Goal: Task Accomplishment & Management: Complete application form

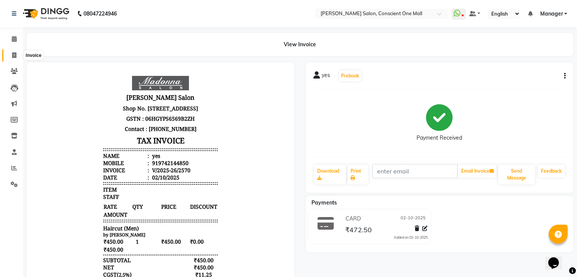
click at [10, 56] on span at bounding box center [14, 55] width 13 height 9
select select "service"
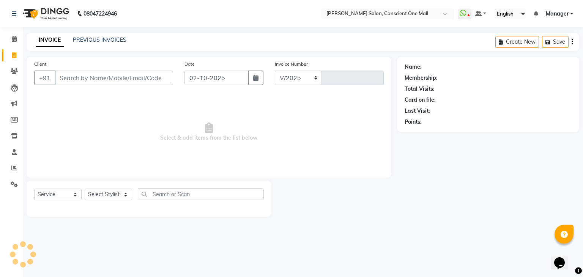
select select "7575"
type input "2571"
click at [80, 73] on input "Client" at bounding box center [114, 78] width 118 height 14
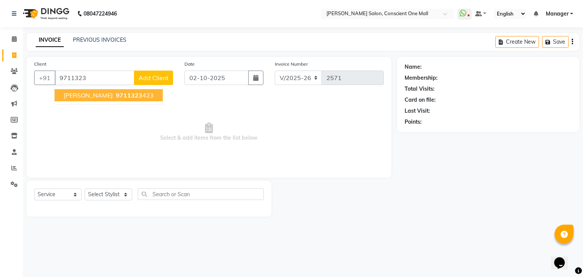
click at [74, 91] on span "gaurav g" at bounding box center [88, 95] width 49 height 8
type input "9711323423"
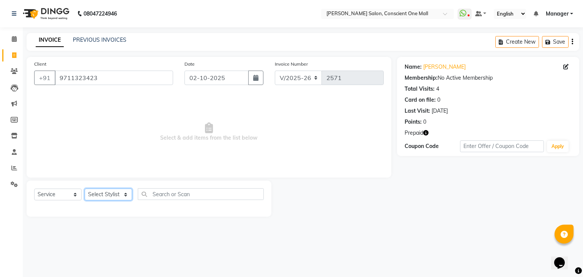
click at [117, 194] on select "Select Stylist [PERSON_NAME] AMIT [PERSON_NAME] [PERSON_NAME] [PERSON_NAME] [PE…" at bounding box center [108, 195] width 47 height 12
select select "69004"
click at [85, 189] on select "Select Stylist [PERSON_NAME] AMIT [PERSON_NAME] [PERSON_NAME] [PERSON_NAME] [PE…" at bounding box center [108, 195] width 47 height 12
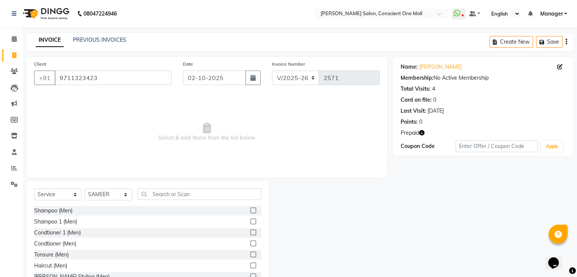
click at [250, 264] on label at bounding box center [253, 266] width 6 height 6
click at [250, 264] on input "checkbox" at bounding box center [252, 265] width 5 height 5
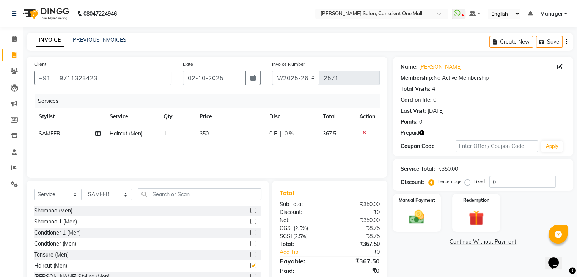
checkbox input "false"
click at [210, 134] on td "350" at bounding box center [230, 133] width 70 height 17
select select "69004"
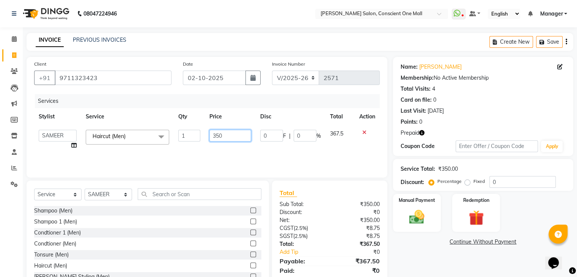
click at [227, 135] on input "350" at bounding box center [230, 136] width 42 height 12
type input "3"
type input "400"
click at [228, 147] on div "Services Stylist Service Qty Price Disc Total Action AJAD AMAR AMIT ANSHU Bilal…" at bounding box center [207, 132] width 346 height 76
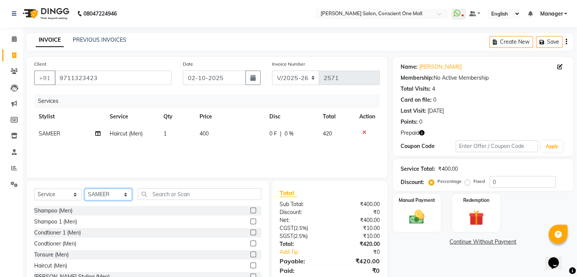
click at [127, 192] on select "Select Stylist [PERSON_NAME] AMIT [PERSON_NAME] [PERSON_NAME] [PERSON_NAME] [PE…" at bounding box center [108, 195] width 47 height 12
select select "67299"
click at [85, 189] on select "Select Stylist [PERSON_NAME] AMIT [PERSON_NAME] [PERSON_NAME] [PERSON_NAME] [PE…" at bounding box center [108, 195] width 47 height 12
click at [250, 264] on label at bounding box center [253, 266] width 6 height 6
click at [250, 264] on input "checkbox" at bounding box center [252, 265] width 5 height 5
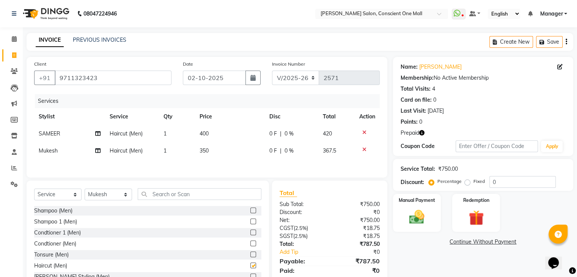
checkbox input "false"
click at [214, 151] on td "350" at bounding box center [230, 150] width 70 height 17
select select "67299"
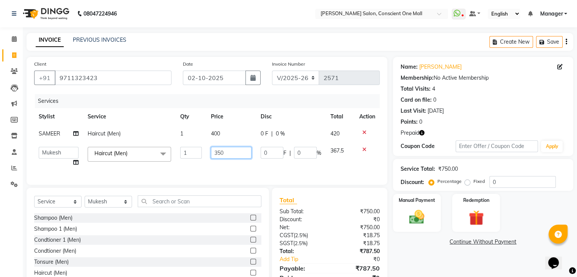
click at [232, 155] on input "350" at bounding box center [231, 153] width 41 height 12
type input "3"
type input "500"
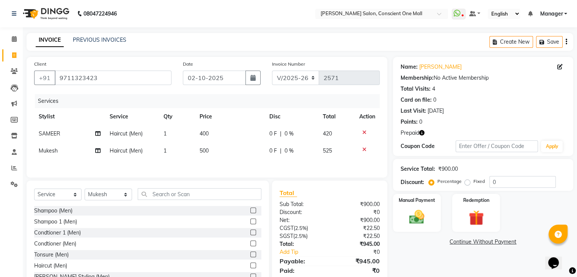
click at [242, 170] on div "Services Stylist Service Qty Price Disc Total Action SAMEER Haircut (Men) 1 400…" at bounding box center [207, 132] width 346 height 76
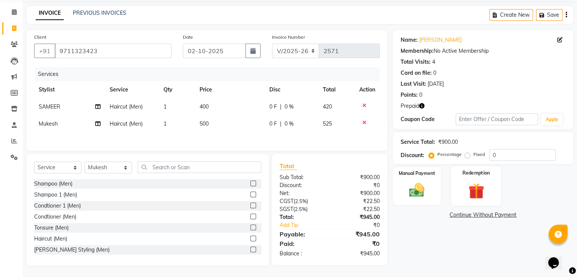
click at [477, 194] on img at bounding box center [475, 190] width 25 height 19
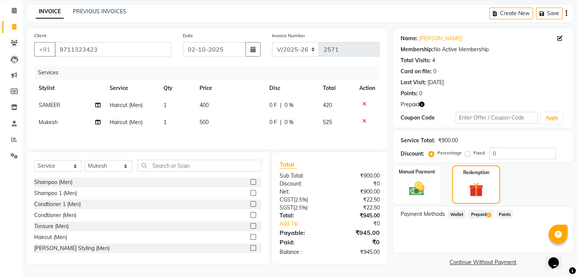
click at [482, 213] on span "Prepaid 1" at bounding box center [481, 214] width 25 height 9
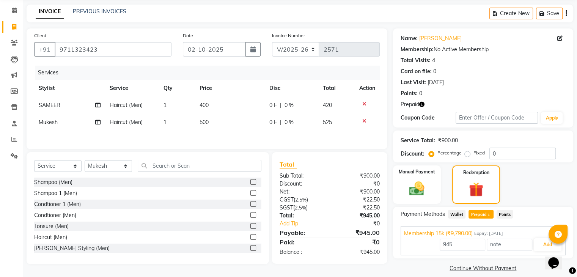
scroll to position [37, 0]
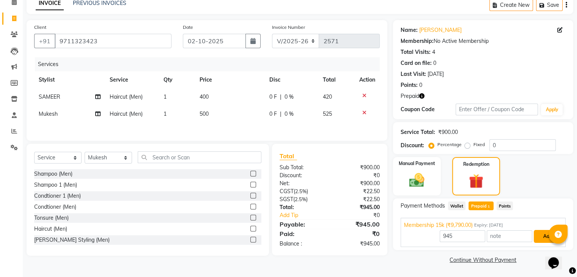
click at [543, 234] on button "Add" at bounding box center [548, 236] width 28 height 13
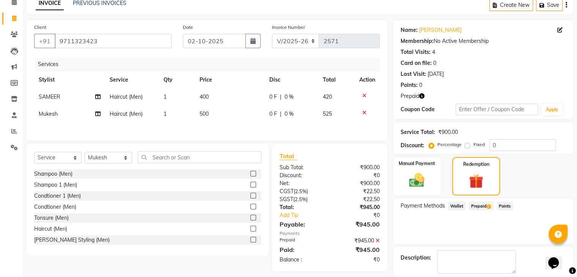
scroll to position [73, 0]
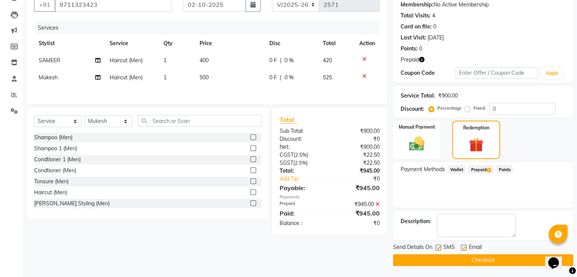
click at [498, 257] on button "Checkout" at bounding box center [483, 260] width 180 height 12
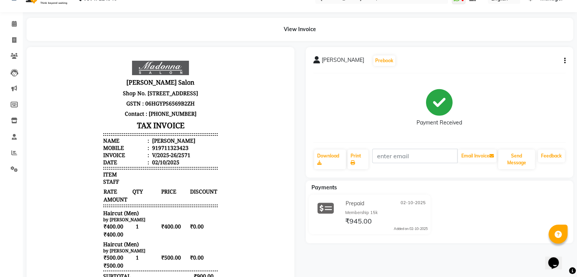
scroll to position [8, 0]
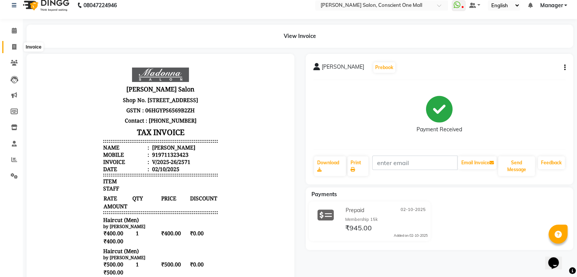
click at [14, 47] on icon at bounding box center [14, 47] width 4 height 6
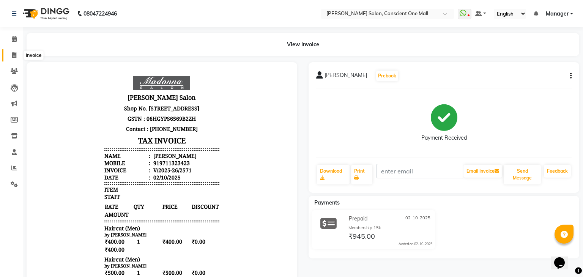
select select "7575"
select select "service"
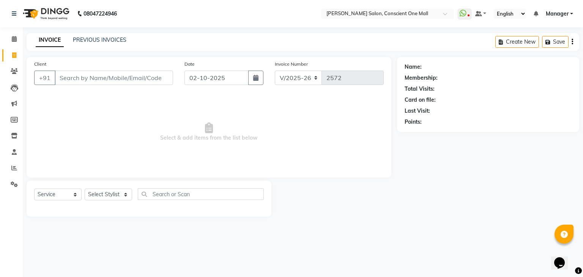
click at [65, 76] on input "Client" at bounding box center [114, 78] width 118 height 14
type input "9711577007"
click at [156, 79] on span "Add Client" at bounding box center [154, 78] width 30 height 8
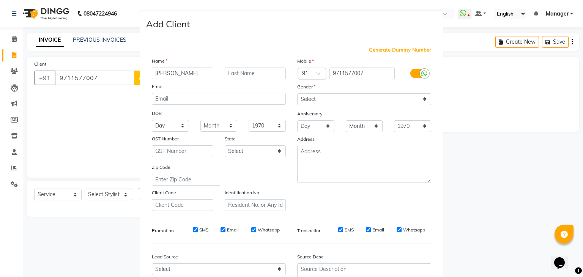
type input "[PERSON_NAME]"
click at [321, 96] on select "Select Male Female Other Prefer Not To Say" at bounding box center [364, 99] width 134 height 12
select select "male"
click at [297, 94] on select "Select Male Female Other Prefer Not To Say" at bounding box center [364, 99] width 134 height 12
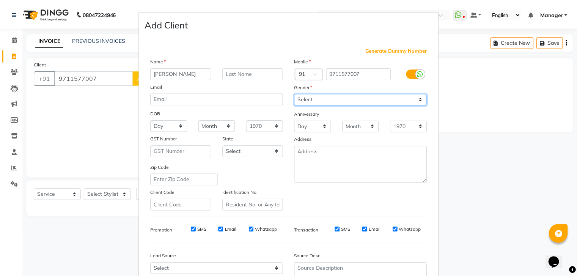
scroll to position [77, 0]
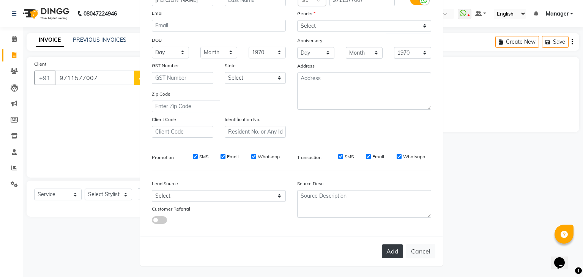
click at [395, 250] on button "Add" at bounding box center [392, 251] width 21 height 14
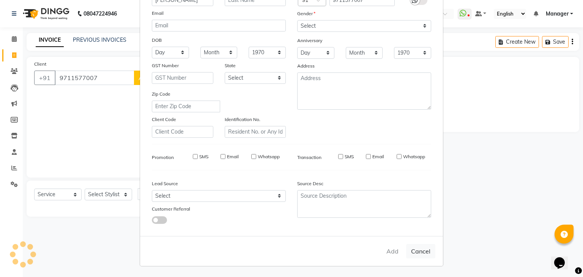
select select
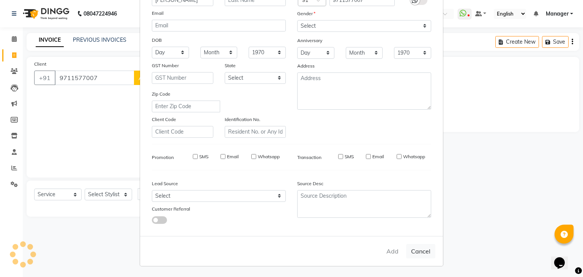
select select
checkbox input "false"
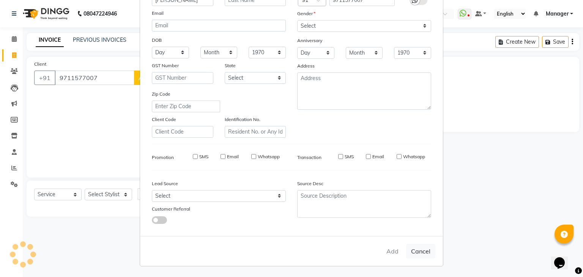
checkbox input "false"
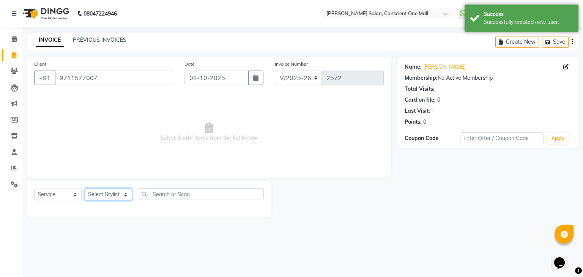
click at [124, 193] on select "Select Stylist [PERSON_NAME] AMIT [PERSON_NAME] [PERSON_NAME] [PERSON_NAME] [PE…" at bounding box center [108, 195] width 47 height 12
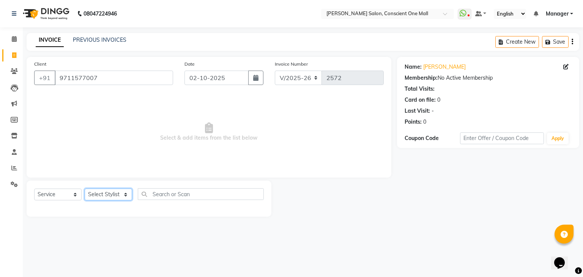
select select "89075"
click at [85, 189] on select "Select Stylist [PERSON_NAME] AMIT [PERSON_NAME] [PERSON_NAME] [PERSON_NAME] [PE…" at bounding box center [108, 195] width 47 height 12
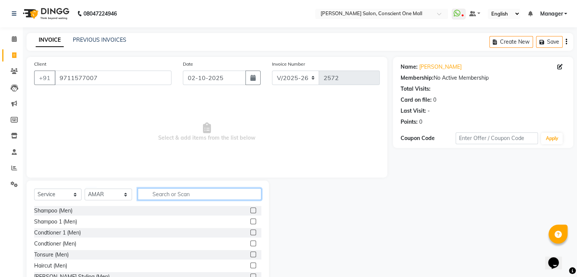
click at [197, 194] on input "text" at bounding box center [200, 194] width 124 height 12
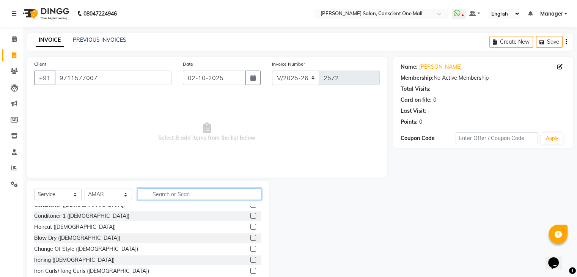
scroll to position [244, 0]
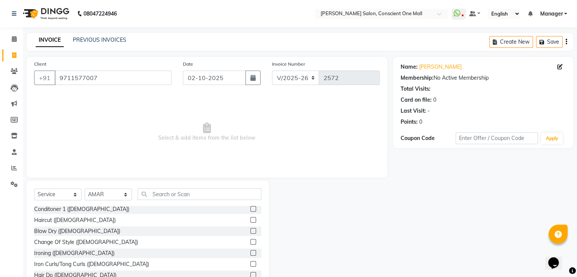
click at [250, 221] on label at bounding box center [253, 220] width 6 height 6
click at [250, 221] on input "checkbox" at bounding box center [252, 220] width 5 height 5
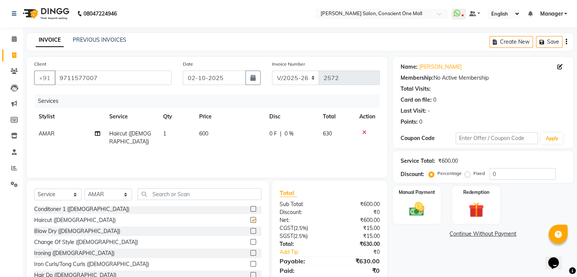
checkbox input "false"
click at [209, 134] on td "600" at bounding box center [230, 137] width 70 height 25
select select "89075"
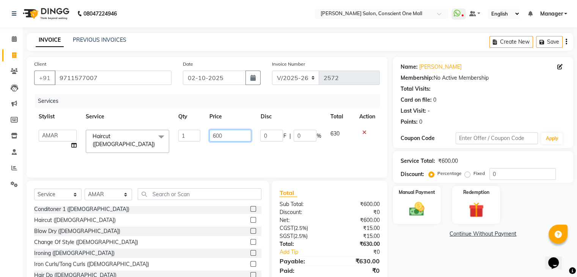
click at [235, 137] on input "600" at bounding box center [230, 136] width 42 height 12
type input "6"
type input "1000"
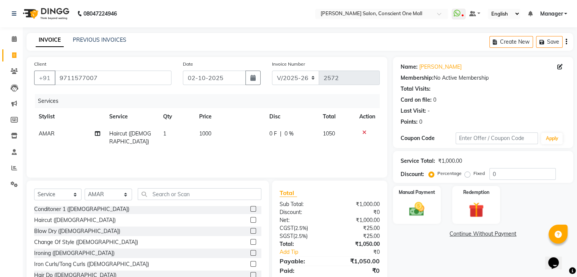
click at [234, 146] on div "Services Stylist Service Qty Price Disc Total Action AMAR Haircut (Female) 1 10…" at bounding box center [207, 132] width 346 height 76
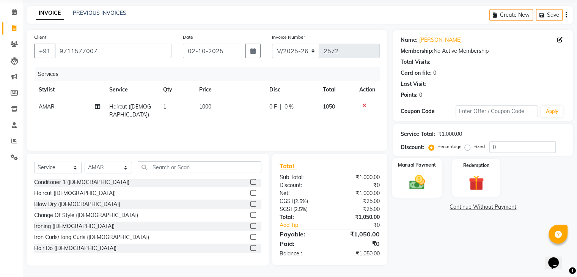
click at [425, 178] on img at bounding box center [416, 182] width 25 height 18
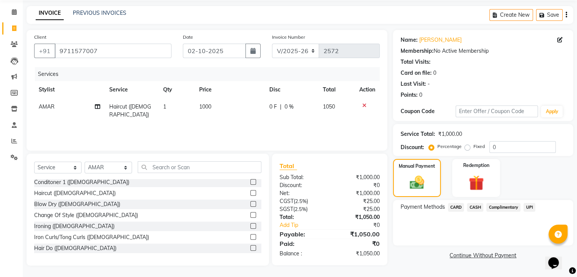
click at [530, 206] on span "UPI" at bounding box center [530, 207] width 12 height 9
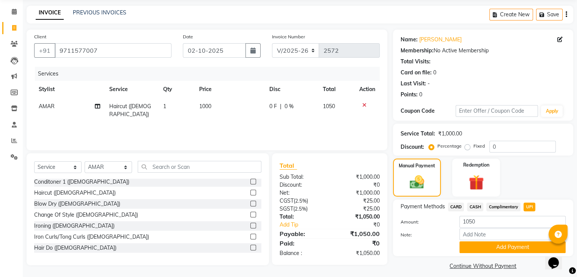
scroll to position [34, 0]
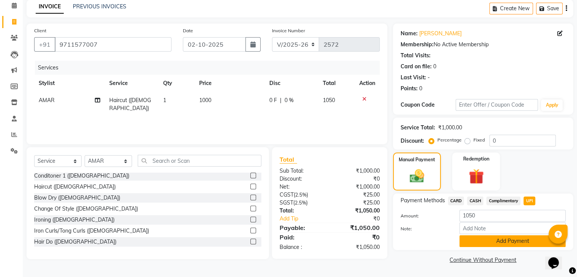
click at [500, 242] on button "Add Payment" at bounding box center [513, 241] width 106 height 12
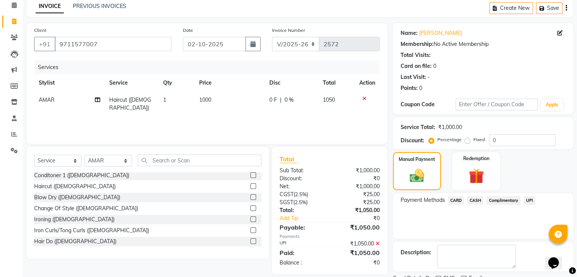
scroll to position [65, 0]
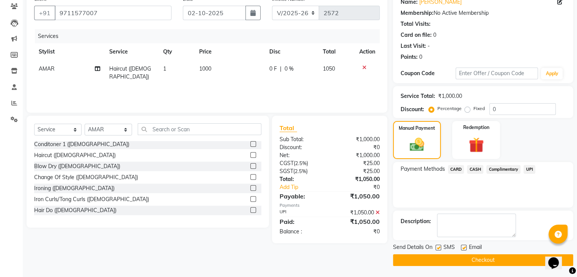
click at [479, 257] on button "Checkout" at bounding box center [483, 260] width 180 height 12
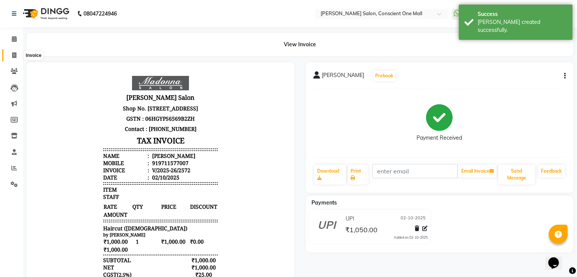
click at [14, 57] on icon at bounding box center [14, 55] width 4 height 6
select select "service"
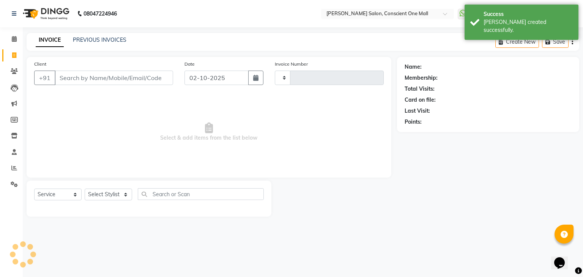
type input "2573"
select select "7575"
click at [88, 39] on link "PREVIOUS INVOICES" at bounding box center [100, 39] width 54 height 7
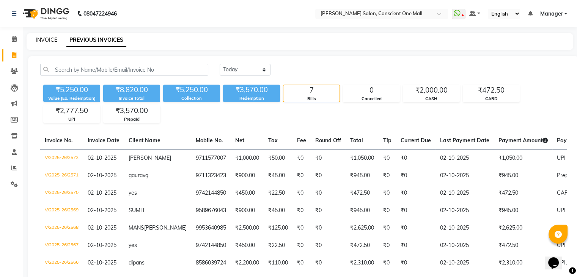
click at [37, 37] on link "INVOICE" at bounding box center [47, 39] width 22 height 7
select select "service"
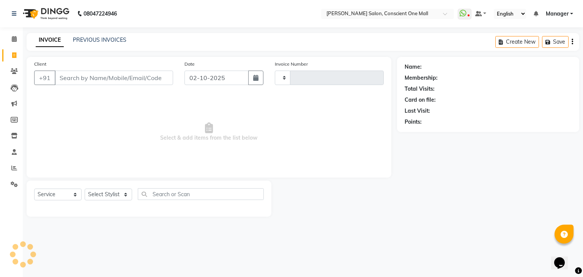
type input "2573"
select select "7575"
click at [12, 185] on icon at bounding box center [14, 184] width 7 height 6
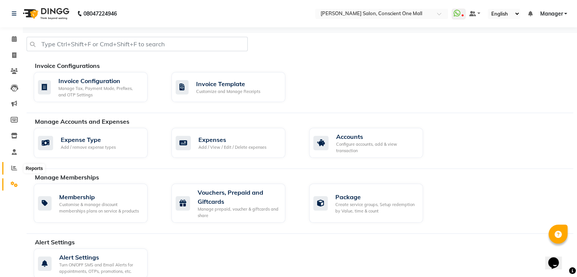
click at [14, 170] on icon at bounding box center [14, 168] width 6 height 6
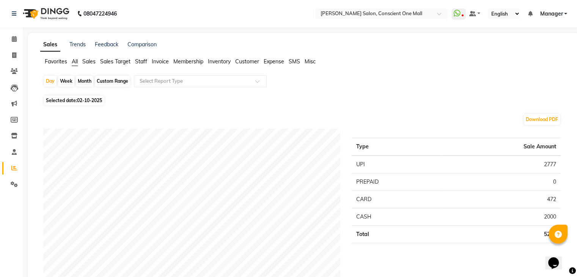
click at [140, 59] on span "Staff" at bounding box center [141, 61] width 12 height 7
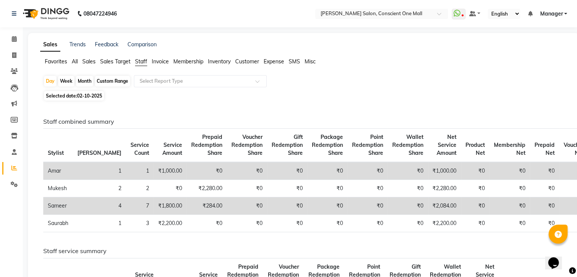
click at [87, 81] on div "Month" at bounding box center [84, 81] width 17 height 11
select select "10"
select select "2025"
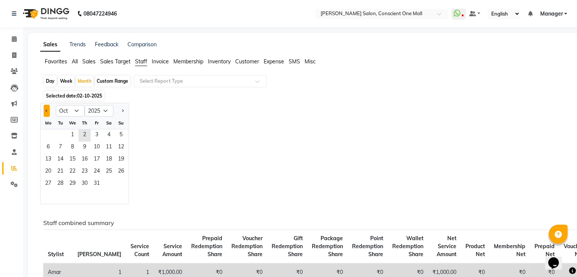
click at [47, 110] on span "Previous month" at bounding box center [47, 110] width 3 height 3
select select "9"
click at [70, 143] on span "10" at bounding box center [72, 148] width 12 height 12
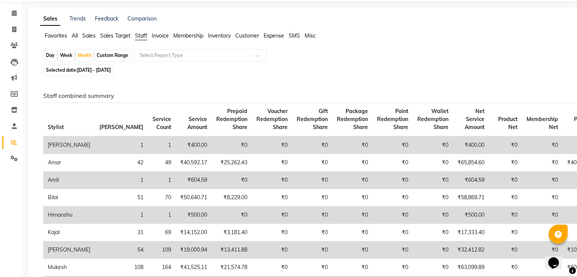
scroll to position [22, 0]
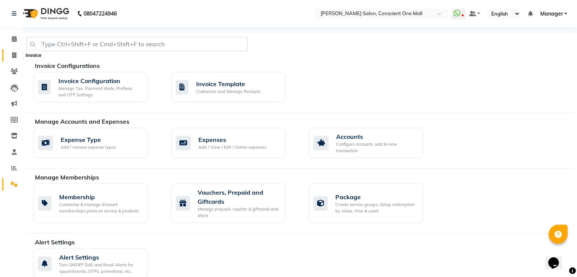
click at [18, 58] on span at bounding box center [14, 55] width 13 height 9
select select "service"
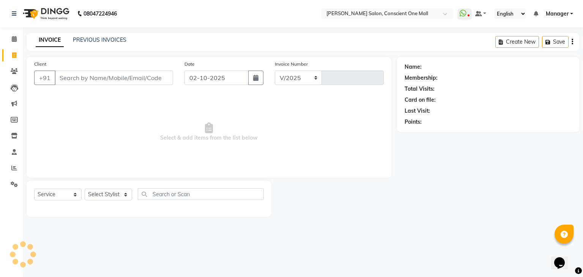
select select "7575"
type input "2573"
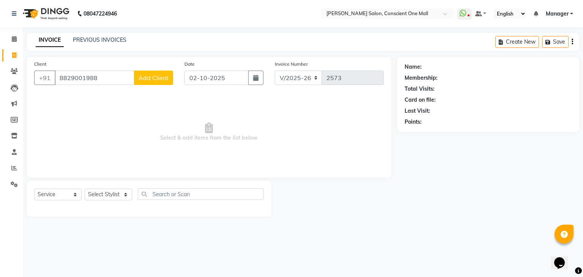
type input "8829001988"
click at [152, 80] on span "Add Client" at bounding box center [154, 78] width 30 height 8
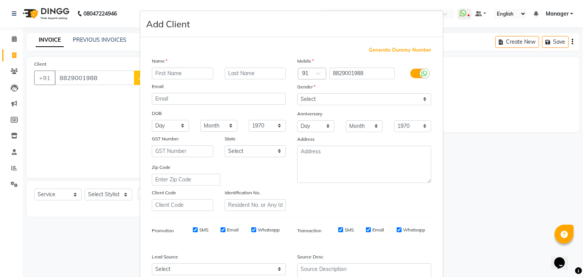
click at [171, 73] on input "text" at bounding box center [182, 74] width 61 height 12
type input "sieehard"
click at [331, 99] on select "Select Male Female Other Prefer Not To Say" at bounding box center [364, 99] width 134 height 12
select select "male"
click at [297, 94] on select "Select Male Female Other Prefer Not To Say" at bounding box center [364, 99] width 134 height 12
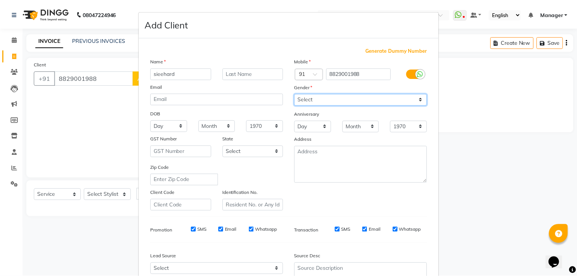
scroll to position [77, 0]
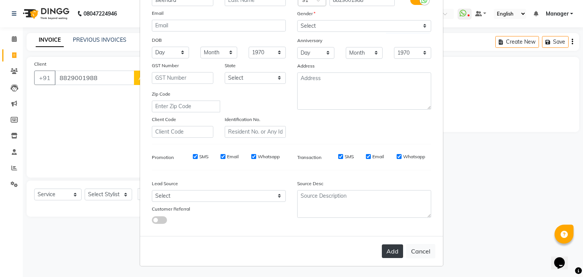
click at [389, 249] on button "Add" at bounding box center [392, 251] width 21 height 14
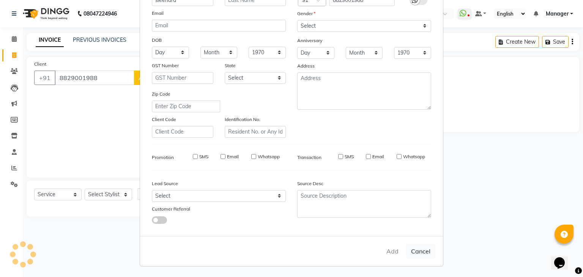
select select
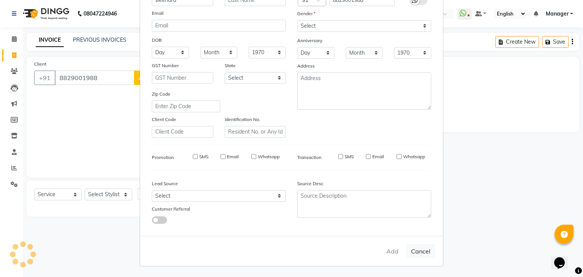
select select
checkbox input "false"
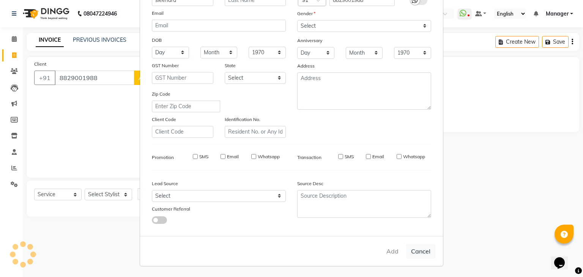
checkbox input "false"
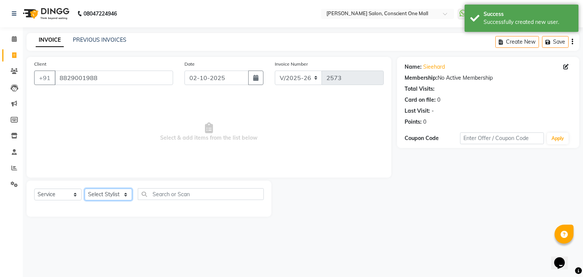
click at [127, 193] on select "Select Stylist [PERSON_NAME] AMIT [PERSON_NAME] [PERSON_NAME] [PERSON_NAME] [PE…" at bounding box center [108, 195] width 47 height 12
select select "67299"
click at [85, 189] on select "Select Stylist [PERSON_NAME] AMIT [PERSON_NAME] [PERSON_NAME] [PERSON_NAME] [PE…" at bounding box center [108, 195] width 47 height 12
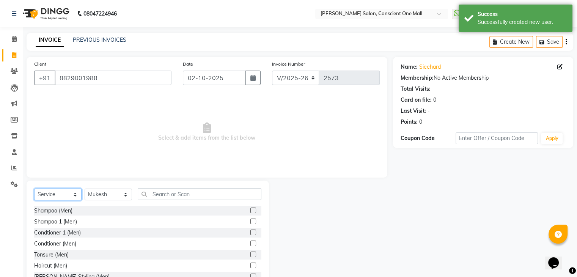
click at [68, 196] on select "Select Service Product Membership Package Voucher Prepaid Gift Card" at bounding box center [57, 195] width 47 height 12
select select "P"
click at [34, 189] on select "Select Service Product Membership Package Voucher Prepaid Gift Card" at bounding box center [57, 195] width 47 height 12
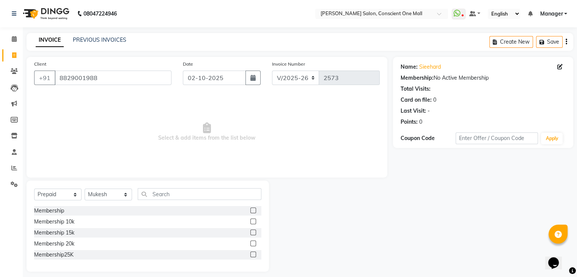
click at [253, 210] on label at bounding box center [253, 211] width 6 height 6
click at [253, 210] on input "checkbox" at bounding box center [252, 210] width 5 height 5
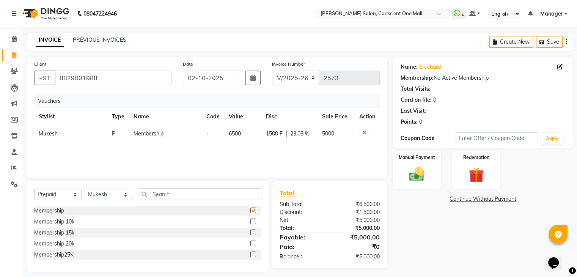
checkbox input "false"
click at [418, 172] on img at bounding box center [416, 174] width 25 height 18
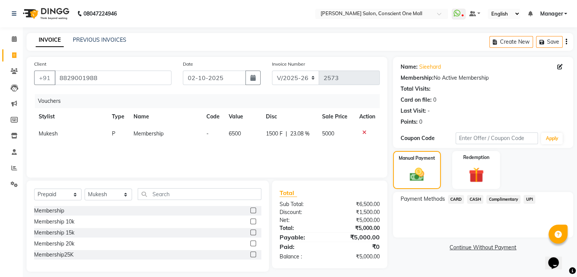
click at [457, 198] on span "CARD" at bounding box center [456, 199] width 16 height 9
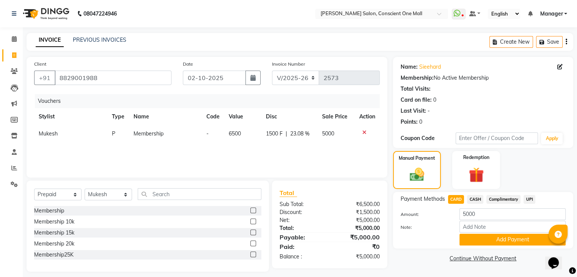
scroll to position [6, 0]
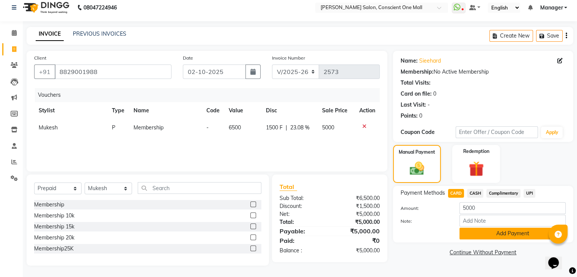
click at [490, 229] on button "Add Payment" at bounding box center [513, 234] width 106 height 12
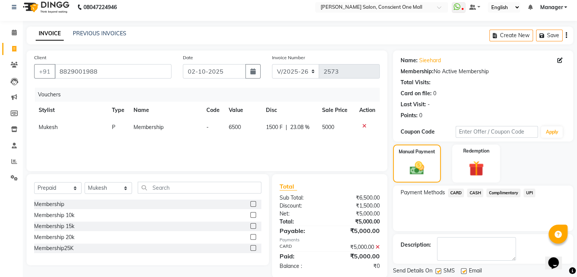
scroll to position [30, 0]
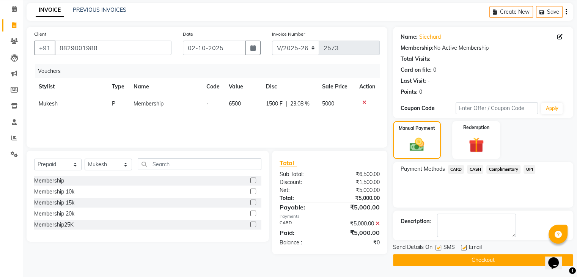
click at [484, 257] on button "Checkout" at bounding box center [483, 260] width 180 height 12
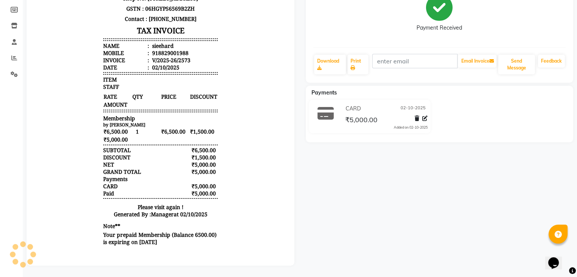
drag, startPoint x: 535, startPoint y: 263, endPoint x: 530, endPoint y: 286, distance: 23.5
click at [530, 167] on html "08047224946 Select Location × Madonna Salon, Conscient One Mall WhatsApp Status…" at bounding box center [288, 28] width 577 height 277
click at [431, 154] on div "sieehard Prebook Payment Received Download Print Email Invoice Send Message Fee…" at bounding box center [439, 108] width 279 height 313
click at [546, 103] on div "CARD 02-10-2025 ₹5,000.00 Added on 02-10-2025" at bounding box center [439, 118] width 279 height 36
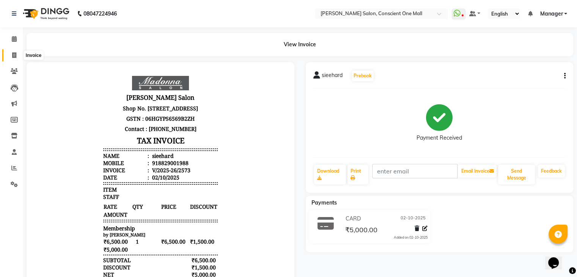
click at [12, 54] on icon at bounding box center [14, 55] width 4 height 6
select select "service"
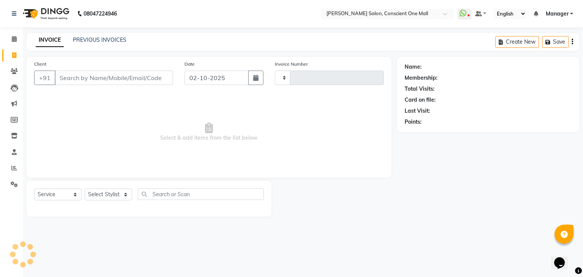
type input "2574"
select select "7575"
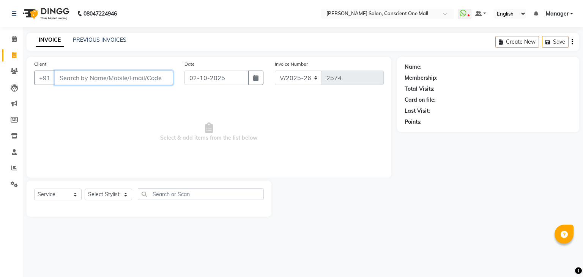
click at [116, 71] on input "Client" at bounding box center [114, 78] width 118 height 14
type input "9"
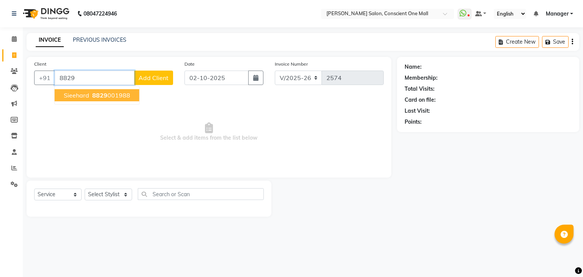
click at [106, 96] on ngb-highlight "8829 001988" at bounding box center [110, 95] width 39 height 8
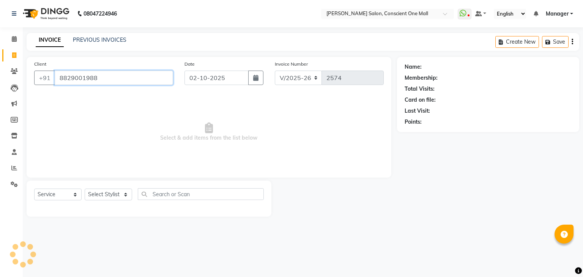
type input "8829001988"
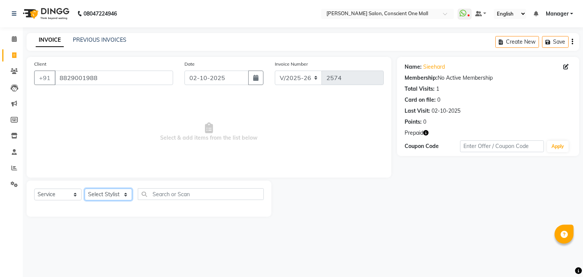
click at [118, 196] on select "Select Stylist [PERSON_NAME] AMIT [PERSON_NAME] [PERSON_NAME] [PERSON_NAME] [PE…" at bounding box center [108, 195] width 47 height 12
select select "67299"
click at [85, 189] on select "Select Stylist [PERSON_NAME] AMIT [PERSON_NAME] [PERSON_NAME] [PERSON_NAME] [PE…" at bounding box center [108, 195] width 47 height 12
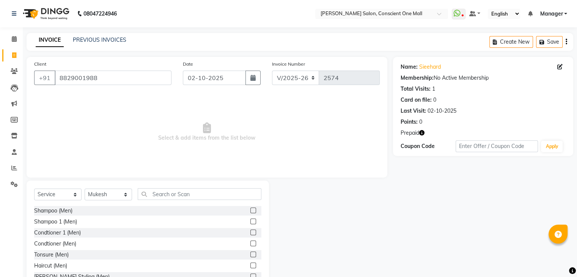
click at [250, 264] on label at bounding box center [253, 266] width 6 height 6
click at [250, 264] on input "checkbox" at bounding box center [252, 265] width 5 height 5
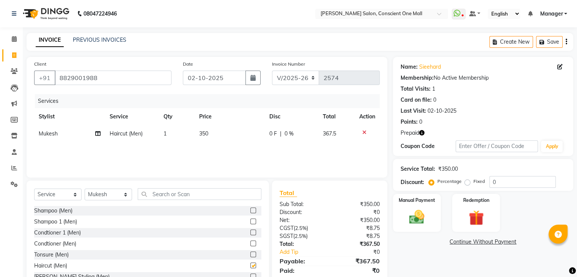
checkbox input "false"
click at [152, 192] on input "text" at bounding box center [200, 194] width 124 height 12
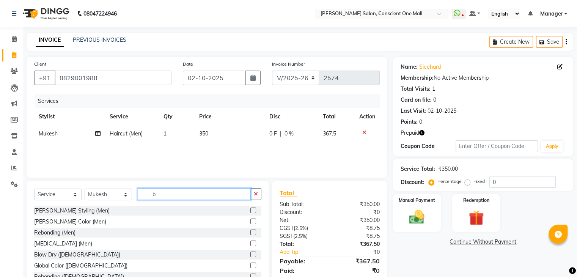
type input "b"
click at [250, 209] on label at bounding box center [253, 211] width 6 height 6
click at [250, 209] on input "checkbox" at bounding box center [252, 210] width 5 height 5
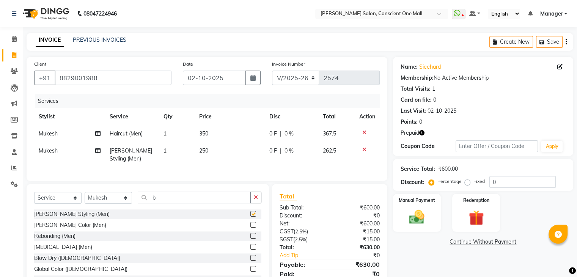
checkbox input "false"
click at [196, 198] on input "b" at bounding box center [194, 198] width 113 height 12
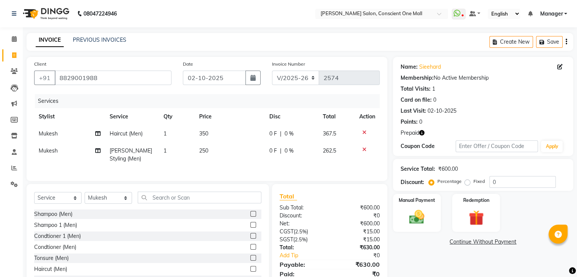
click at [250, 228] on label at bounding box center [253, 225] width 6 height 6
click at [250, 228] on input "checkbox" at bounding box center [252, 225] width 5 height 5
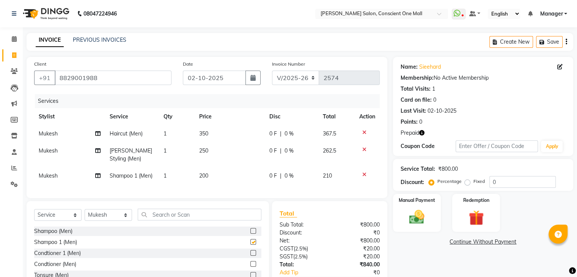
checkbox input "false"
click at [211, 134] on td "350" at bounding box center [230, 133] width 70 height 17
select select "67299"
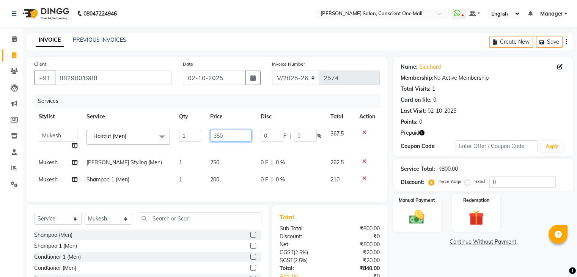
click at [230, 134] on input "350" at bounding box center [230, 136] width 41 height 12
type input "3"
type input "400"
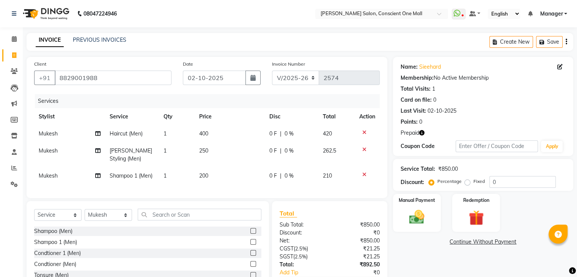
click at [219, 161] on td "250" at bounding box center [230, 154] width 70 height 25
select select "67299"
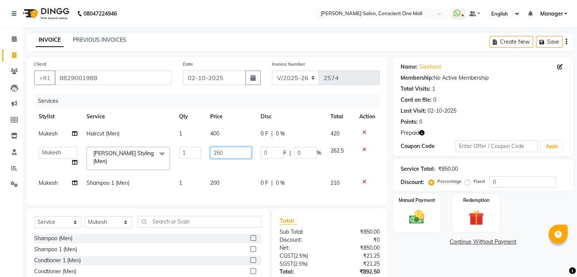
click at [224, 154] on input "250" at bounding box center [230, 153] width 41 height 12
type input "2"
type input "300"
click at [234, 167] on td "300" at bounding box center [231, 158] width 50 height 32
select select "67299"
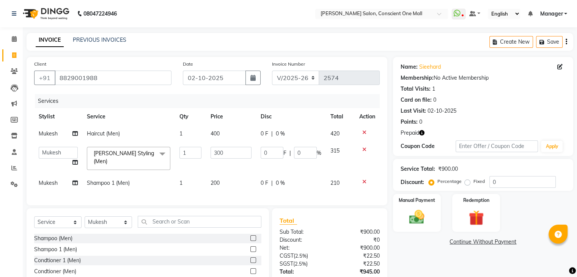
scroll to position [57, 0]
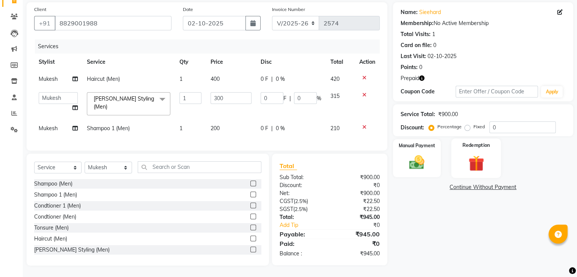
click at [469, 162] on img at bounding box center [475, 163] width 25 height 19
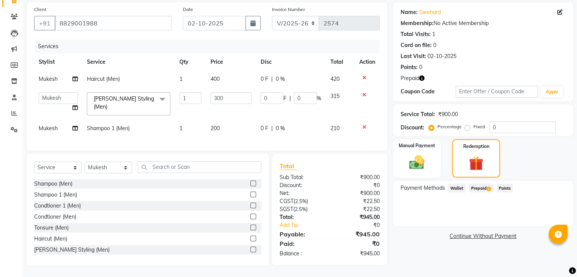
click at [483, 185] on span "Prepaid 1" at bounding box center [481, 188] width 25 height 9
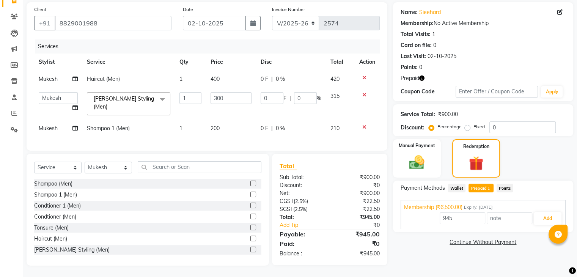
scroll to position [57, 0]
click at [545, 212] on button "Add" at bounding box center [548, 218] width 28 height 13
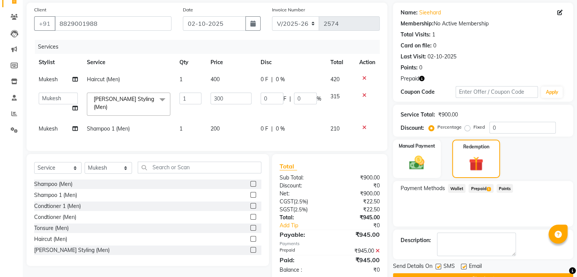
scroll to position [73, 0]
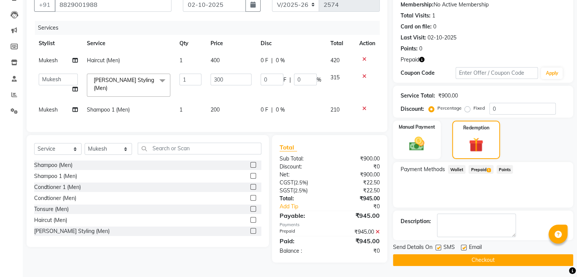
click at [489, 258] on button "Checkout" at bounding box center [483, 260] width 180 height 12
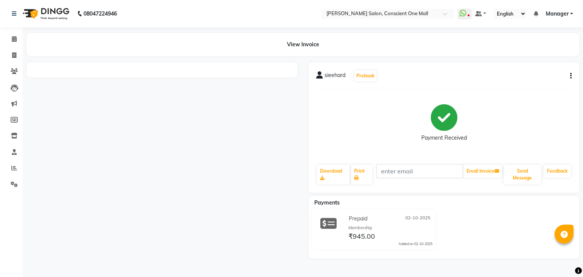
click at [334, 77] on span "sieehard" at bounding box center [334, 76] width 21 height 11
click at [331, 74] on span "sieehard" at bounding box center [334, 76] width 21 height 11
click at [307, 44] on div "View Invoice" at bounding box center [303, 44] width 552 height 23
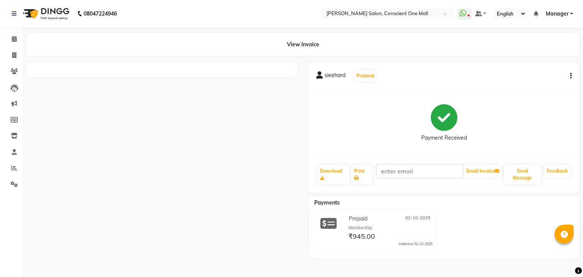
click at [307, 44] on div "View Invoice" at bounding box center [303, 44] width 552 height 23
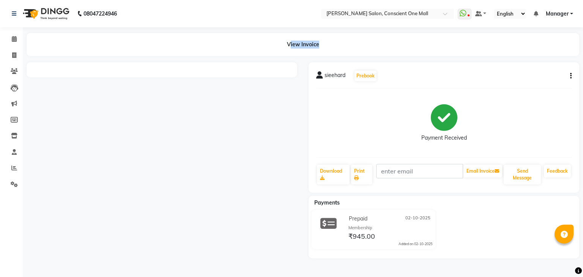
click at [307, 44] on div "View Invoice" at bounding box center [303, 44] width 552 height 23
drag, startPoint x: 307, startPoint y: 44, endPoint x: 367, endPoint y: 39, distance: 60.2
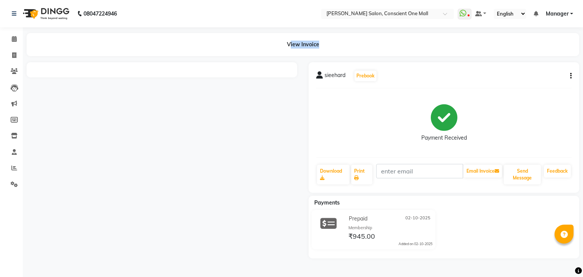
click at [367, 39] on div "View Invoice" at bounding box center [303, 44] width 552 height 23
click at [8, 55] on span at bounding box center [14, 55] width 13 height 9
select select "service"
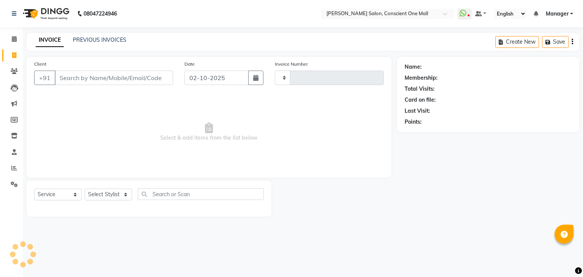
type input "2575"
select select "7575"
click at [103, 41] on link "PREVIOUS INVOICES" at bounding box center [100, 39] width 54 height 7
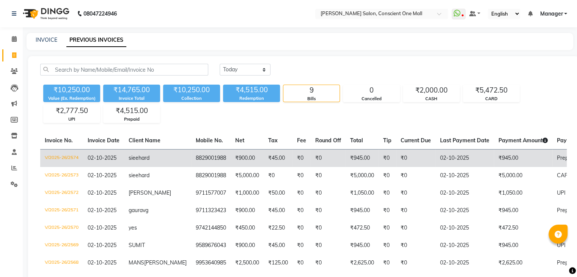
click at [231, 160] on td "₹900.00" at bounding box center [247, 158] width 33 height 18
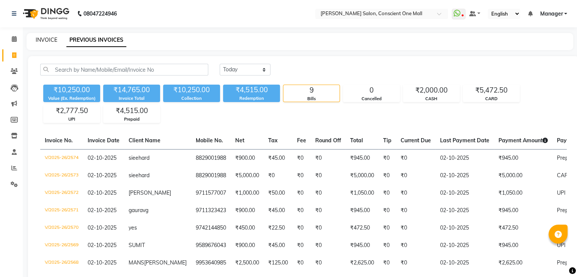
click at [44, 36] on link "INVOICE" at bounding box center [47, 39] width 22 height 7
select select "service"
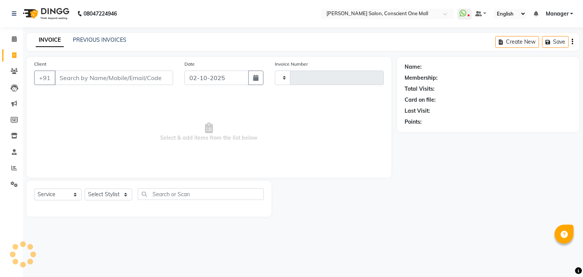
type input "2575"
select select "7575"
click at [74, 196] on select "Select Service Product Membership Package Voucher Prepaid Gift Card" at bounding box center [57, 195] width 47 height 12
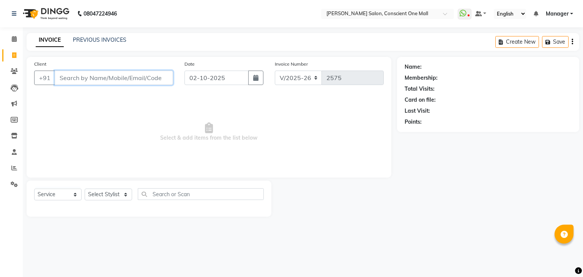
click at [100, 76] on input "Client" at bounding box center [114, 78] width 118 height 14
type input "9084422204"
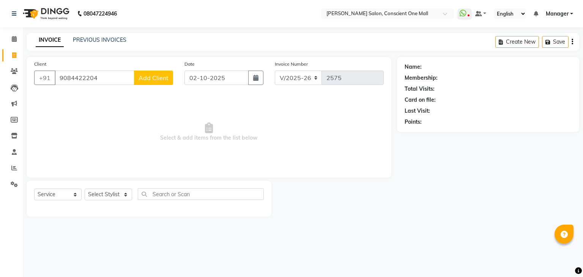
click at [150, 77] on span "Add Client" at bounding box center [154, 78] width 30 height 8
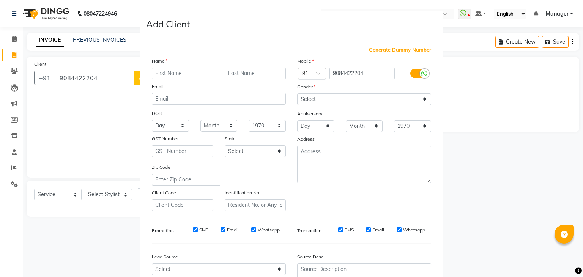
type input "j"
type input "[PERSON_NAME]"
click at [248, 73] on input "text" at bounding box center [255, 74] width 61 height 12
type input "ghloht"
click at [323, 102] on select "Select Male Female Other Prefer Not To Say" at bounding box center [364, 99] width 134 height 12
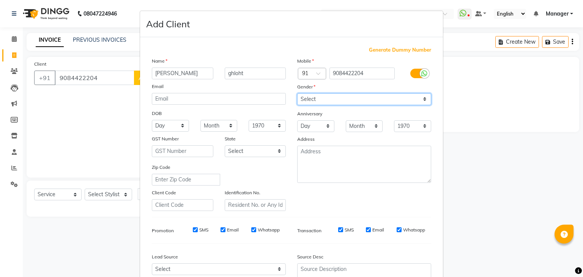
select select "male"
click at [297, 94] on select "Select Male Female Other Prefer Not To Say" at bounding box center [364, 99] width 134 height 12
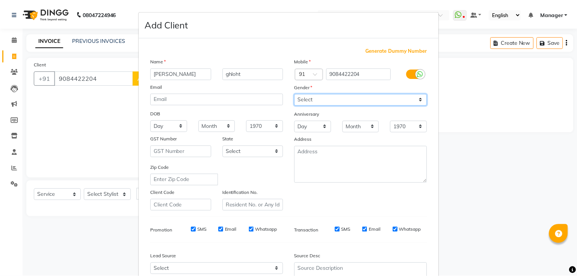
scroll to position [77, 0]
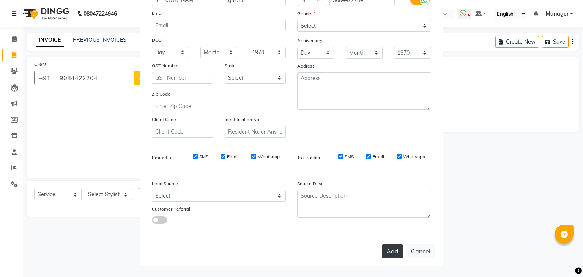
click at [390, 252] on button "Add" at bounding box center [392, 251] width 21 height 14
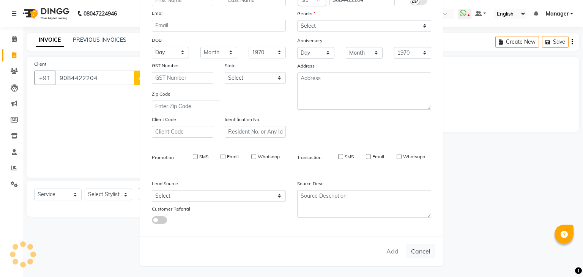
select select
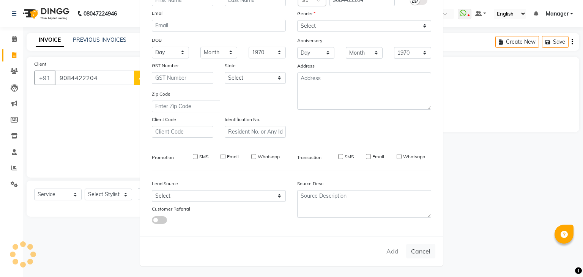
select select
checkbox input "false"
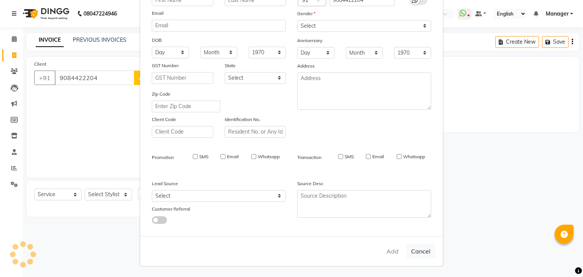
checkbox input "false"
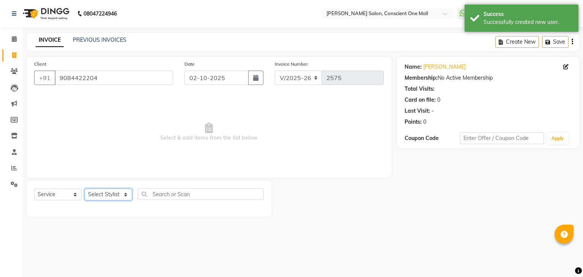
click at [96, 195] on select "Select Stylist [PERSON_NAME] AMIT [PERSON_NAME] [PERSON_NAME] [PERSON_NAME] [PE…" at bounding box center [108, 195] width 47 height 12
select select "67300"
click at [85, 189] on select "Select Stylist [PERSON_NAME] AMIT [PERSON_NAME] [PERSON_NAME] [PERSON_NAME] [PE…" at bounding box center [108, 195] width 47 height 12
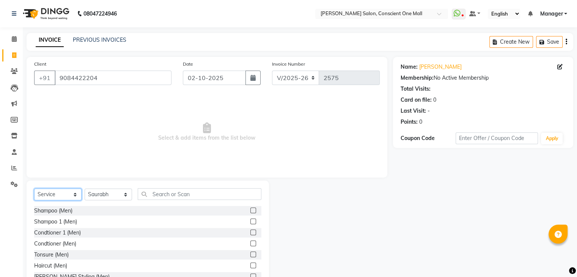
click at [63, 195] on select "Select Service Product Membership Package Voucher Prepaid Gift Card" at bounding box center [57, 195] width 47 height 12
select select "P"
click at [34, 189] on select "Select Service Product Membership Package Voucher Prepaid Gift Card" at bounding box center [57, 195] width 47 height 12
click at [252, 231] on label at bounding box center [253, 233] width 6 height 6
click at [252, 231] on input "checkbox" at bounding box center [252, 232] width 5 height 5
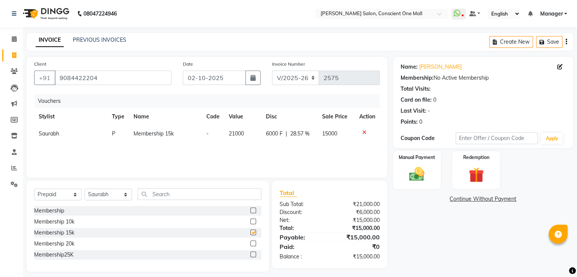
checkbox input "false"
click at [415, 172] on img at bounding box center [416, 174] width 25 height 18
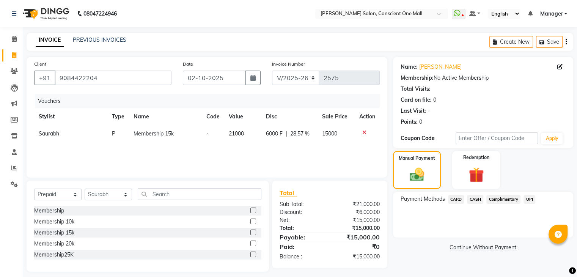
click at [474, 199] on span "CASH" at bounding box center [475, 199] width 16 height 9
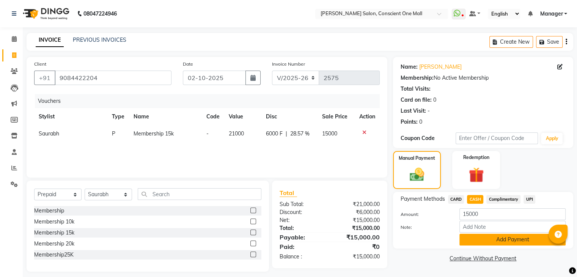
click at [496, 242] on button "Add Payment" at bounding box center [513, 240] width 106 height 12
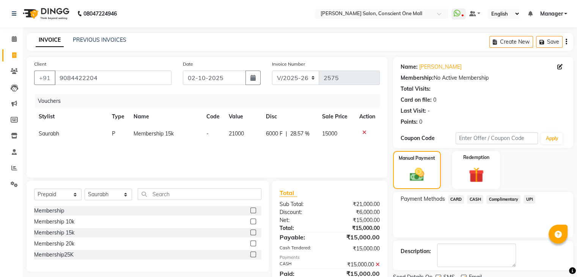
scroll to position [30, 0]
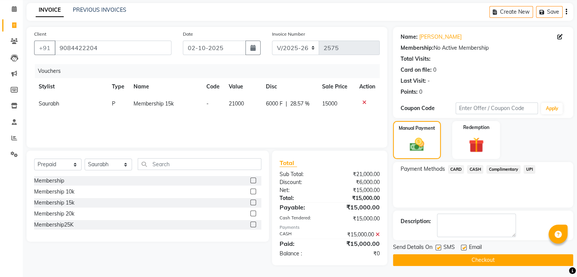
click at [463, 261] on button "Checkout" at bounding box center [483, 260] width 180 height 12
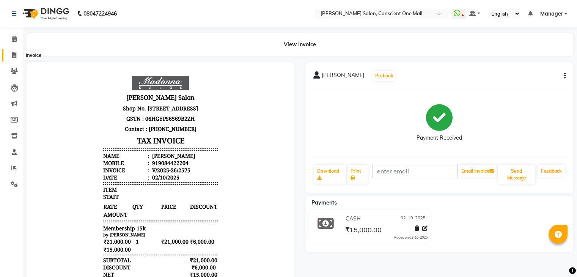
click at [12, 58] on icon at bounding box center [14, 55] width 4 height 6
select select "service"
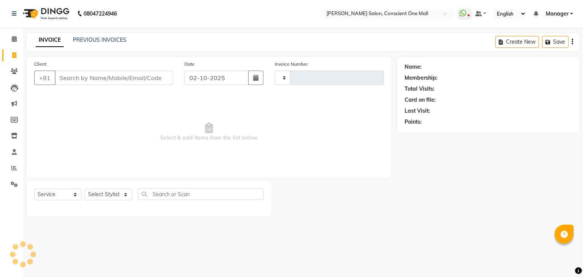
type input "2576"
select select "7575"
click at [71, 82] on input "Client" at bounding box center [114, 78] width 118 height 14
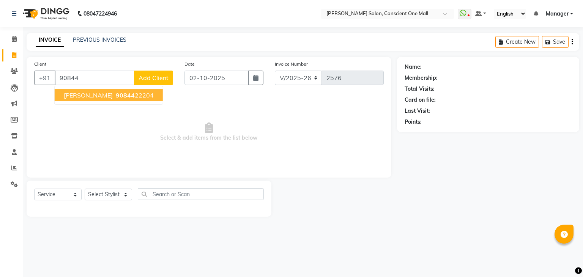
click at [92, 94] on span "chaitanya ghloht" at bounding box center [88, 95] width 49 height 8
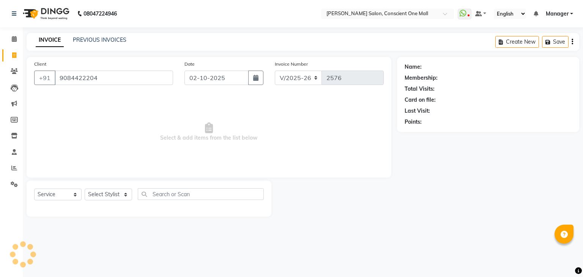
type input "9084422204"
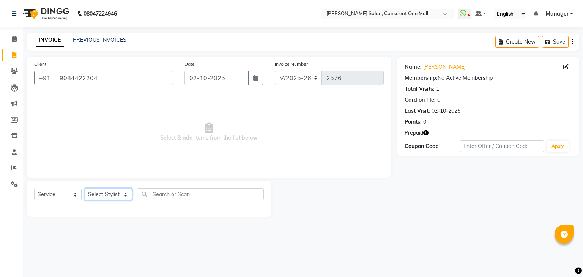
click at [124, 195] on select "Select Stylist [PERSON_NAME] AMIT [PERSON_NAME] [PERSON_NAME] [PERSON_NAME] [PE…" at bounding box center [108, 195] width 47 height 12
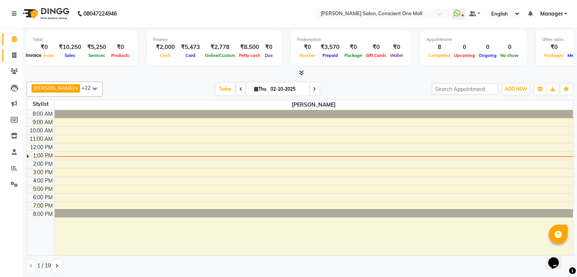
click at [14, 53] on icon at bounding box center [14, 55] width 4 height 6
select select "7575"
select select "service"
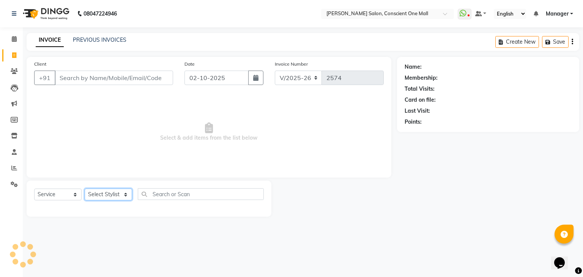
click at [99, 195] on select "Select Stylist" at bounding box center [108, 195] width 47 height 12
select select "67300"
click at [85, 189] on select "Select Stylist [PERSON_NAME] AMIT [PERSON_NAME] [PERSON_NAME] [PERSON_NAME] [PE…" at bounding box center [108, 195] width 47 height 12
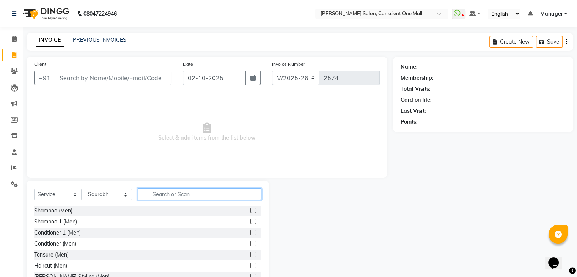
click at [157, 190] on input "text" at bounding box center [200, 194] width 124 height 12
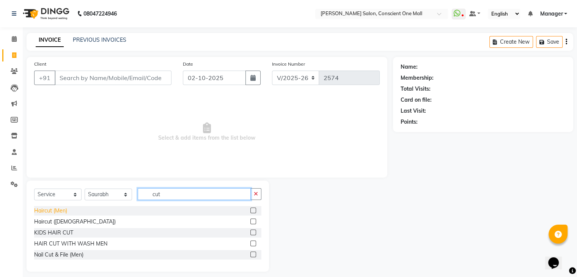
type input "cut"
click at [47, 209] on div "Haircut (Men)" at bounding box center [50, 211] width 33 height 8
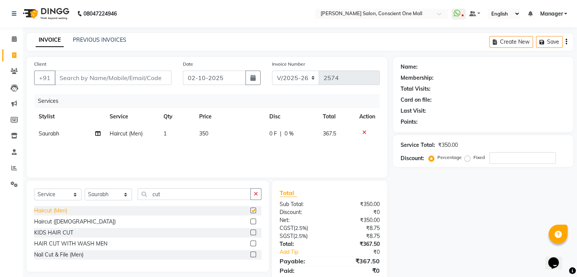
checkbox input "false"
click at [214, 132] on td "350" at bounding box center [230, 133] width 70 height 17
select select "67300"
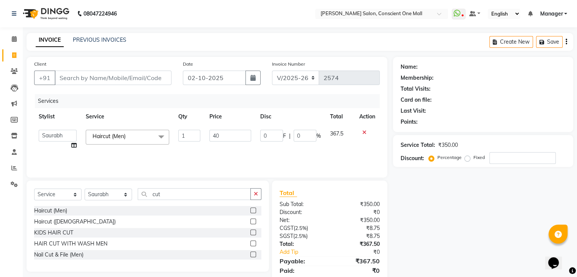
type input "400"
click at [164, 199] on input "cut" at bounding box center [194, 194] width 113 height 12
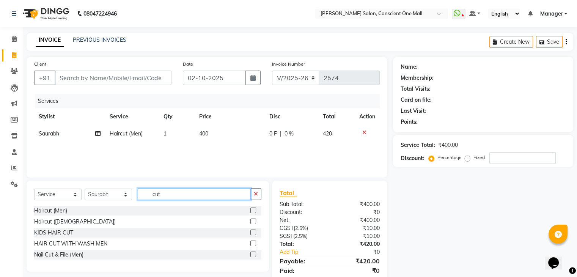
click at [164, 199] on input "cut" at bounding box center [194, 194] width 113 height 12
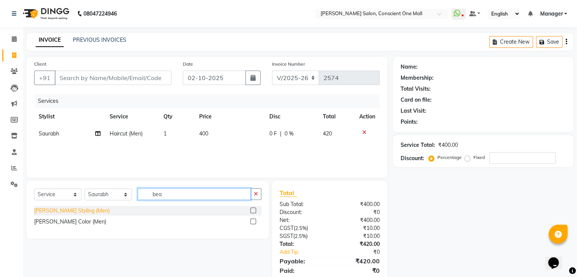
type input "bea"
click at [49, 214] on div "[PERSON_NAME] Styling (Men)" at bounding box center [72, 211] width 76 height 8
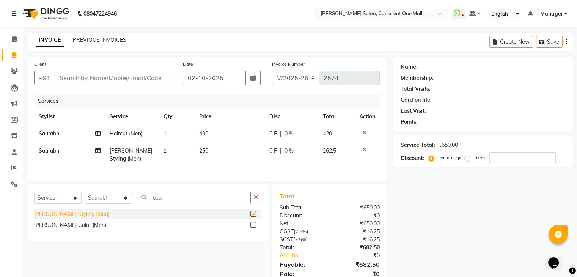
checkbox input "false"
click at [209, 150] on td "250" at bounding box center [230, 154] width 70 height 25
select select "67300"
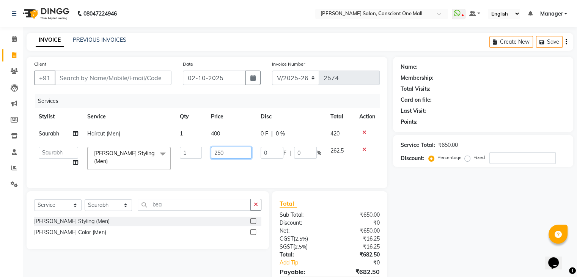
click at [225, 151] on input "250" at bounding box center [231, 153] width 41 height 12
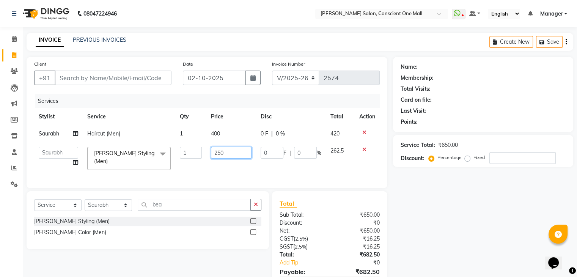
click at [225, 151] on input "250" at bounding box center [231, 153] width 41 height 12
type input "300"
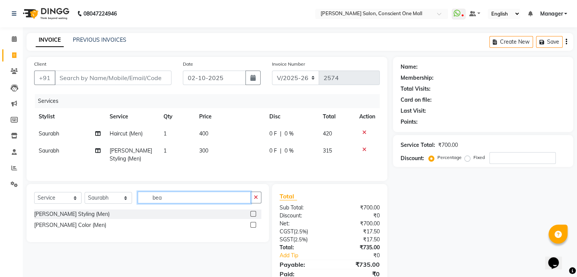
click at [168, 209] on div "Select Service Product Membership Package Voucher Prepaid Gift Card Select Styl…" at bounding box center [147, 201] width 227 height 18
click at [163, 201] on input "bea" at bounding box center [194, 198] width 113 height 12
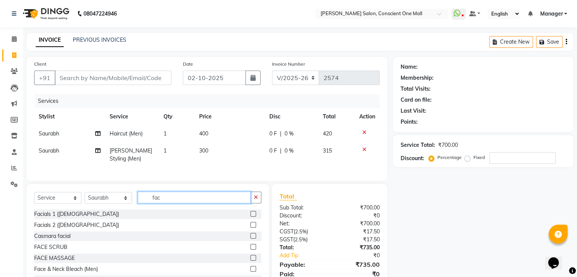
scroll to position [110, 0]
type input "fac"
click at [79, 241] on div "Casmara facial" at bounding box center [147, 235] width 227 height 9
click at [72, 241] on div "Casmara facial" at bounding box center [147, 235] width 227 height 9
click at [250, 238] on label at bounding box center [253, 236] width 6 height 6
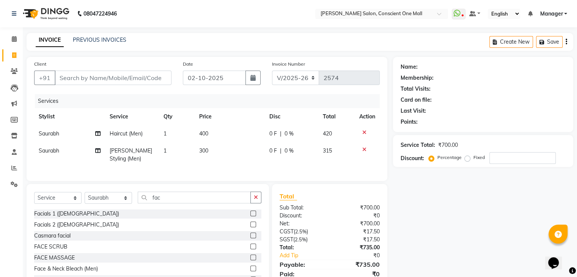
click at [250, 238] on input "checkbox" at bounding box center [252, 235] width 5 height 5
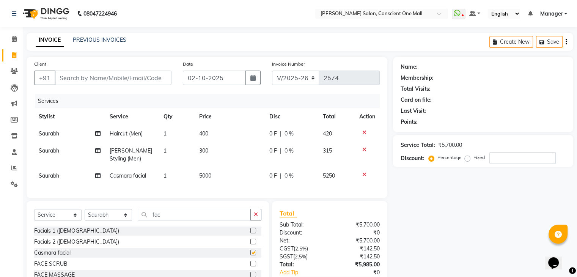
checkbox input "false"
click at [162, 220] on input "fac" at bounding box center [194, 215] width 113 height 12
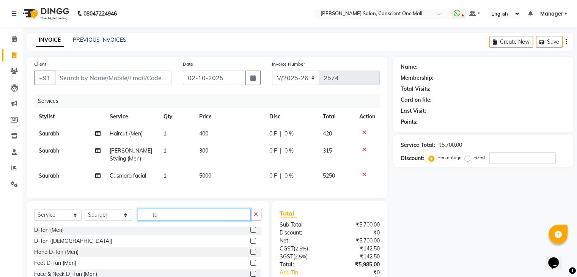
scroll to position [0, 0]
type input "t"
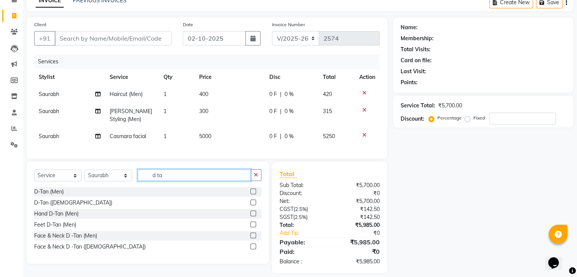
scroll to position [39, 0]
type input "d ta"
click at [59, 240] on div "Face & Neck D -Tan (Men)" at bounding box center [65, 236] width 63 height 8
checkbox input "false"
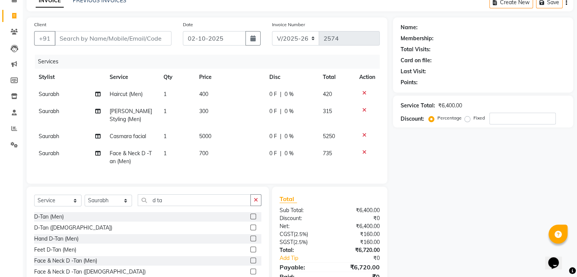
click at [212, 153] on td "700" at bounding box center [230, 157] width 70 height 25
select select "67300"
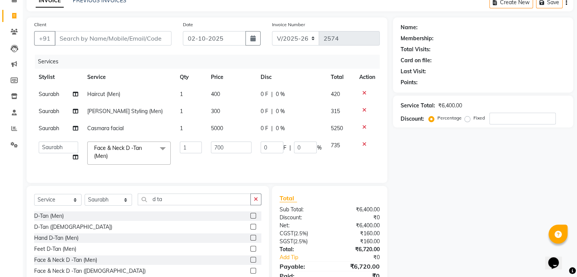
click at [212, 153] on td "700" at bounding box center [231, 153] width 50 height 32
click at [230, 148] on input "700" at bounding box center [231, 148] width 41 height 12
type input "7"
type input "1000"
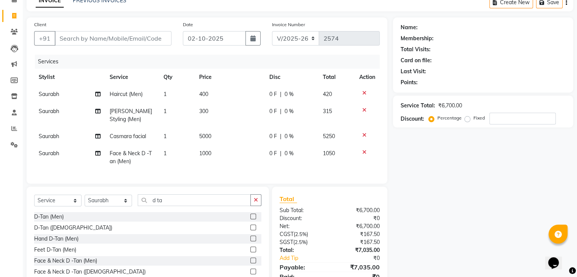
click at [210, 166] on td "1000" at bounding box center [230, 157] width 70 height 25
select select "67300"
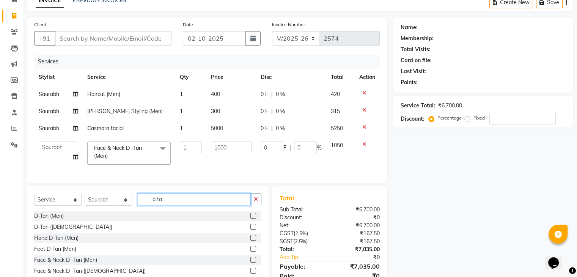
click at [169, 202] on input "d ta" at bounding box center [194, 200] width 113 height 12
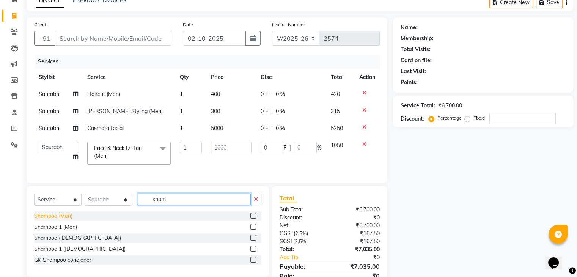
type input "sham"
click at [62, 220] on div "Shampoo (Men)" at bounding box center [53, 216] width 38 height 8
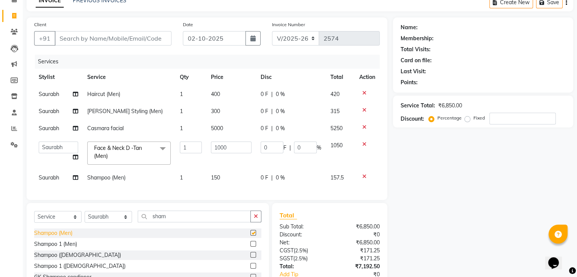
checkbox input "false"
click at [195, 185] on td "1" at bounding box center [190, 177] width 31 height 17
select select "67300"
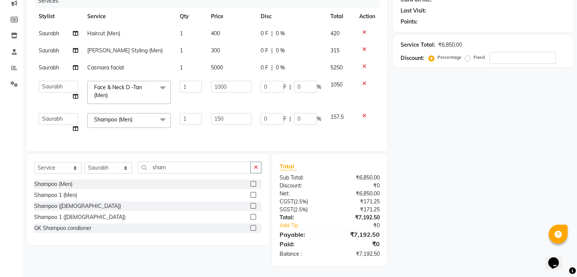
scroll to position [0, 0]
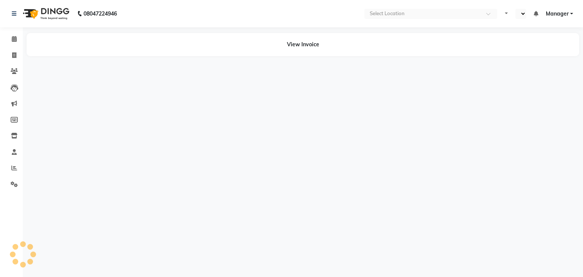
select select "en"
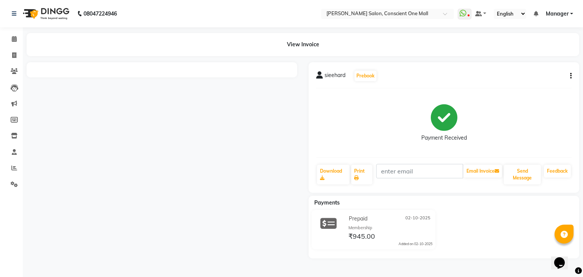
click at [147, 75] on div at bounding box center [162, 69] width 271 height 15
drag, startPoint x: 147, startPoint y: 75, endPoint x: 159, endPoint y: 162, distance: 87.7
click at [159, 162] on div at bounding box center [162, 160] width 282 height 196
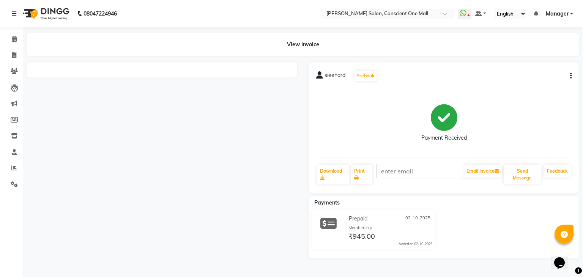
click at [135, 169] on div at bounding box center [162, 160] width 282 height 196
click at [14, 55] on icon at bounding box center [14, 55] width 4 height 6
select select "service"
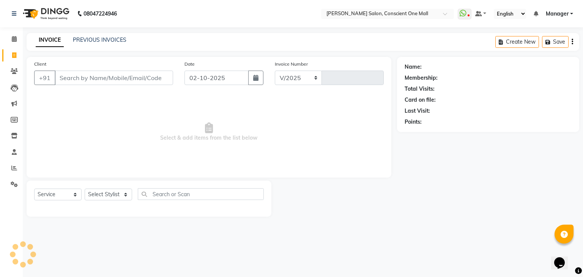
select select "7575"
type input "2575"
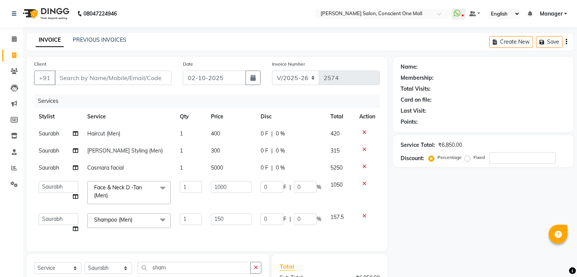
select select "7575"
select select "67300"
select select "service"
select select "67300"
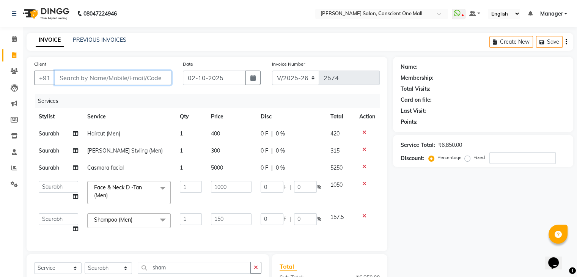
click at [120, 77] on input "Client" at bounding box center [113, 78] width 117 height 14
type input "9"
type input "0"
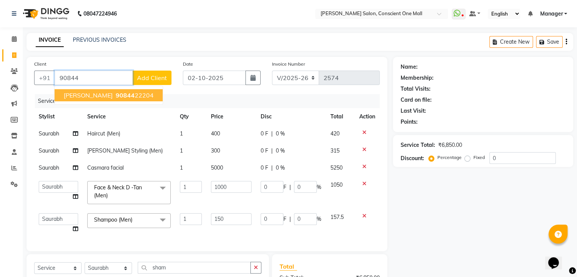
click at [118, 96] on span "90844" at bounding box center [125, 95] width 19 height 8
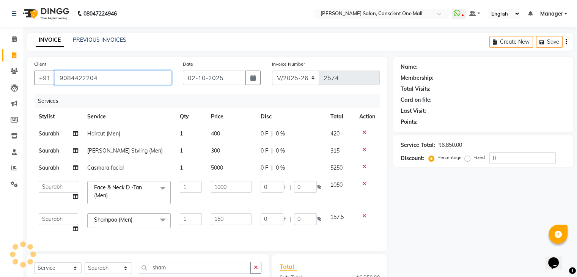
type input "9084422204"
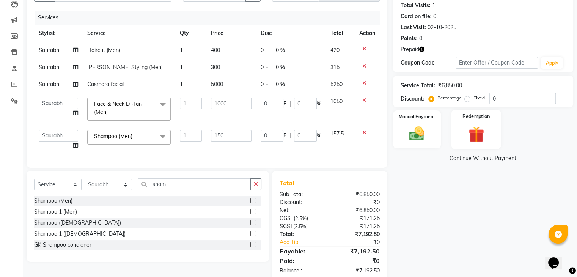
scroll to position [106, 0]
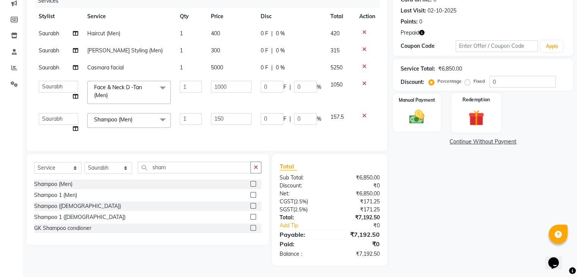
click at [478, 114] on img at bounding box center [475, 117] width 25 height 19
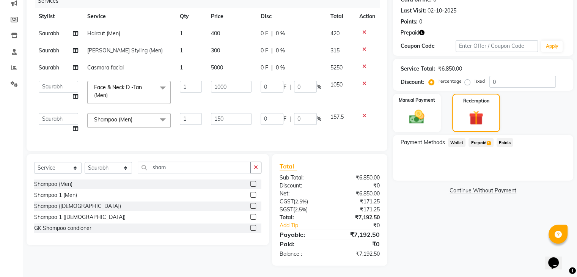
click at [479, 138] on span "Prepaid 1" at bounding box center [481, 142] width 25 height 9
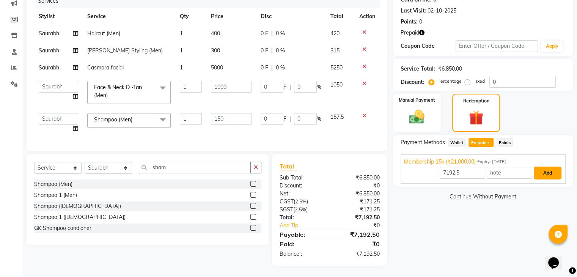
click at [546, 167] on button "Add" at bounding box center [548, 173] width 28 height 13
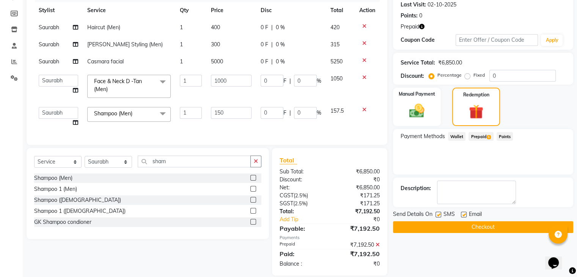
scroll to position [122, 0]
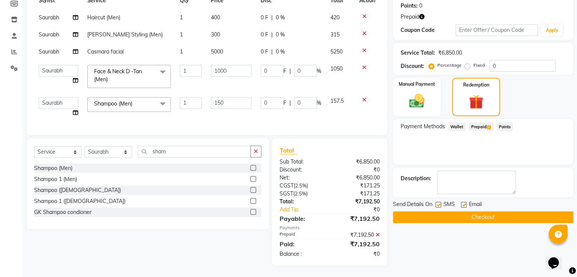
click at [491, 211] on button "Checkout" at bounding box center [483, 217] width 180 height 12
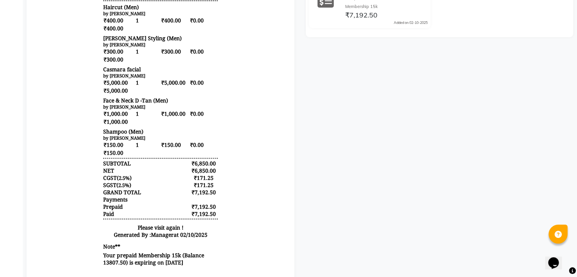
scroll to position [249, 0]
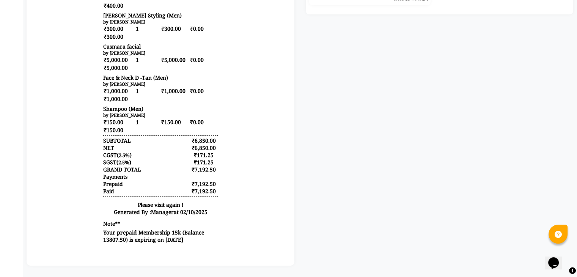
select select "service"
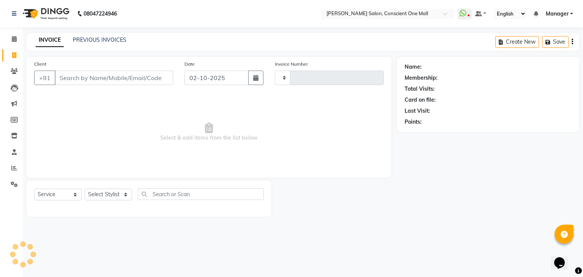
type input "2577"
select select "7575"
click at [105, 44] on div "INVOICE PREVIOUS INVOICES Create New Save" at bounding box center [303, 42] width 552 height 18
click at [105, 39] on link "PREVIOUS INVOICES" at bounding box center [100, 39] width 54 height 7
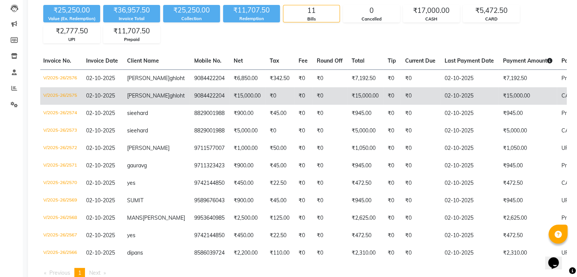
scroll to position [80, 0]
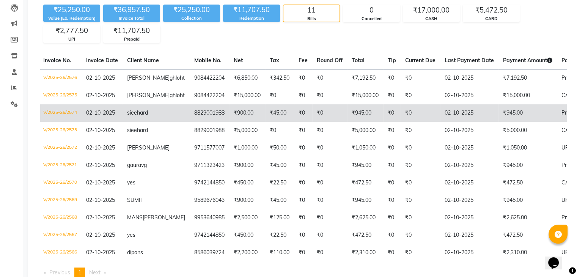
click at [265, 122] on td "₹45.00" at bounding box center [279, 112] width 29 height 17
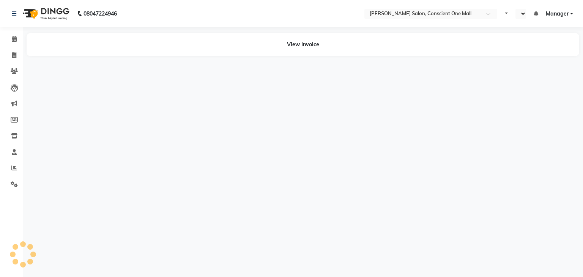
select select "en"
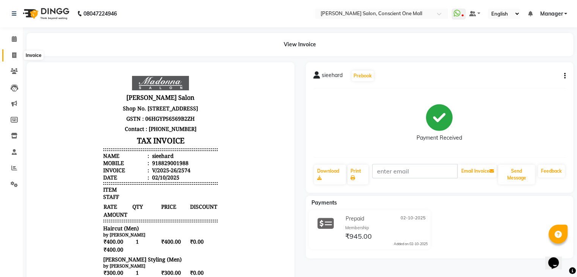
click at [11, 54] on span at bounding box center [14, 55] width 13 height 9
select select "service"
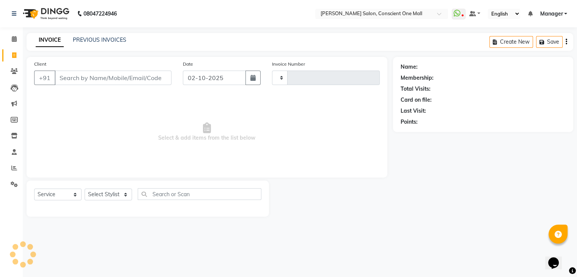
type input "2577"
select select "7575"
click at [74, 39] on link "PREVIOUS INVOICES" at bounding box center [100, 39] width 54 height 7
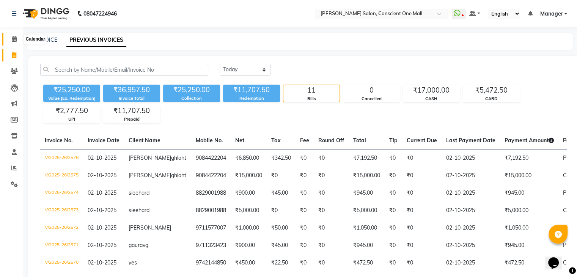
click at [17, 38] on span at bounding box center [14, 39] width 13 height 9
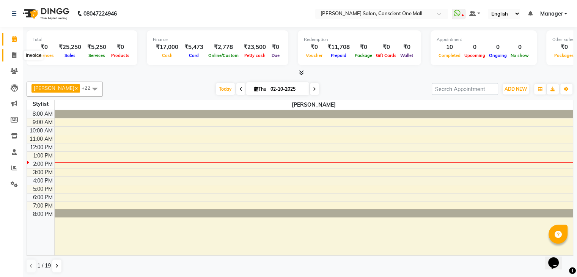
click at [14, 56] on icon at bounding box center [14, 55] width 4 height 6
select select "service"
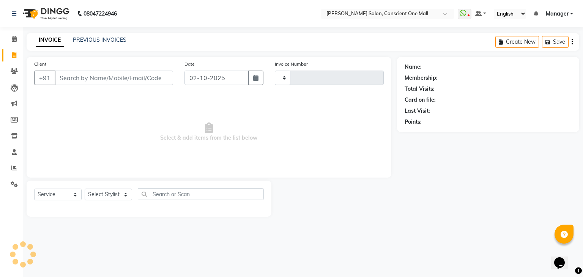
type input "2577"
select select "7575"
click at [86, 40] on link "PREVIOUS INVOICES" at bounding box center [100, 39] width 54 height 7
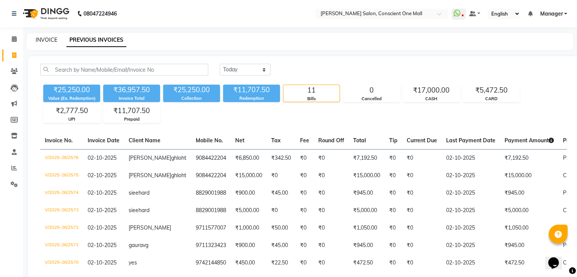
click at [45, 38] on link "INVOICE" at bounding box center [47, 39] width 22 height 7
select select "service"
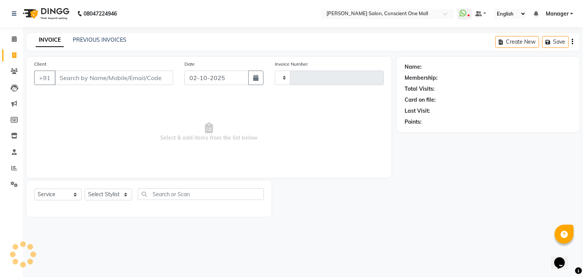
type input "2577"
select select "7575"
click at [88, 78] on input "Client" at bounding box center [114, 78] width 118 height 14
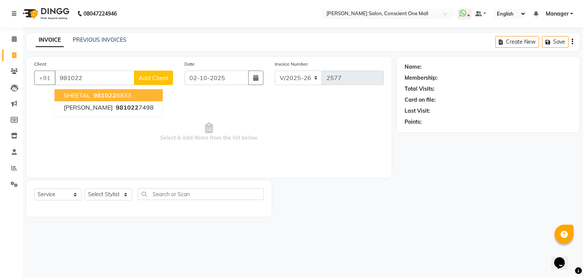
click at [82, 91] on button "SHEETAL 981022 8833" at bounding box center [109, 95] width 108 height 12
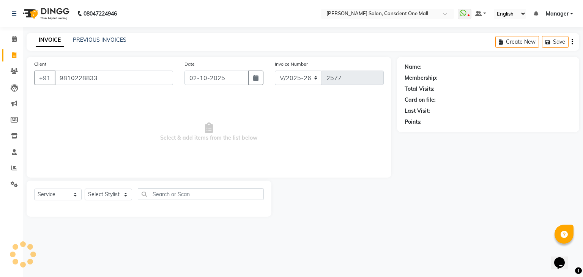
type input "9810228833"
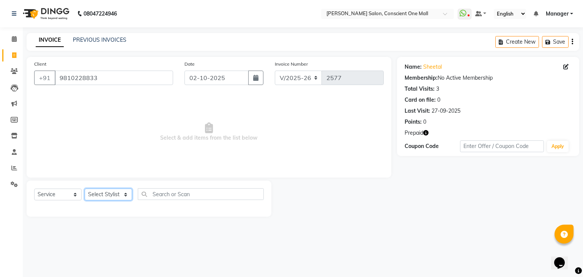
click at [118, 195] on select "Select Stylist [PERSON_NAME] AMIT [PERSON_NAME] [PERSON_NAME] [PERSON_NAME] [PE…" at bounding box center [108, 195] width 47 height 12
select select "89075"
click at [85, 189] on select "Select Stylist [PERSON_NAME] AMIT [PERSON_NAME] [PERSON_NAME] [PERSON_NAME] [PE…" at bounding box center [108, 195] width 47 height 12
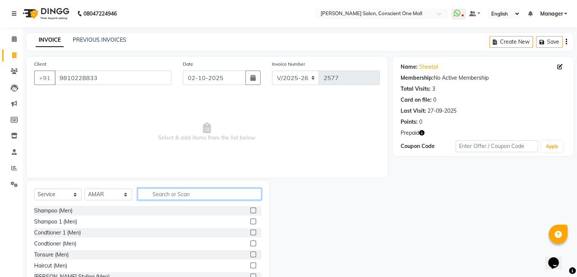
click at [194, 189] on input "text" at bounding box center [200, 194] width 124 height 12
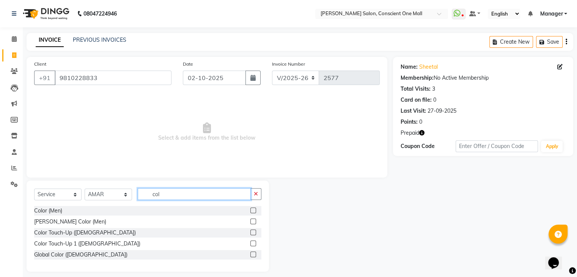
type input "col"
click at [252, 243] on label at bounding box center [253, 244] width 6 height 6
click at [252, 243] on input "checkbox" at bounding box center [252, 243] width 5 height 5
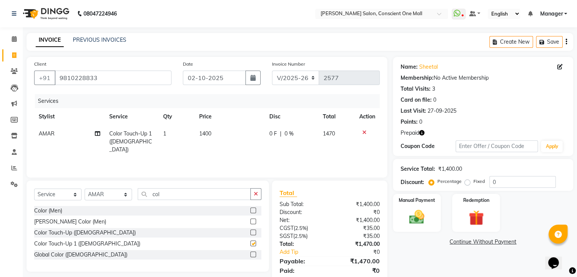
checkbox input "false"
click at [469, 206] on div "Redemption" at bounding box center [476, 212] width 50 height 39
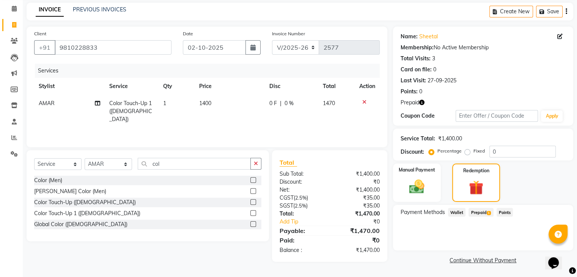
click at [481, 211] on span "Prepaid 1" at bounding box center [481, 212] width 25 height 9
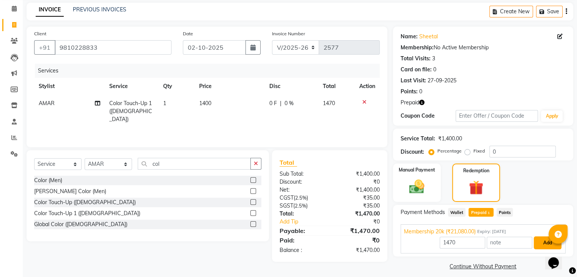
click at [548, 239] on button "Add" at bounding box center [548, 242] width 28 height 13
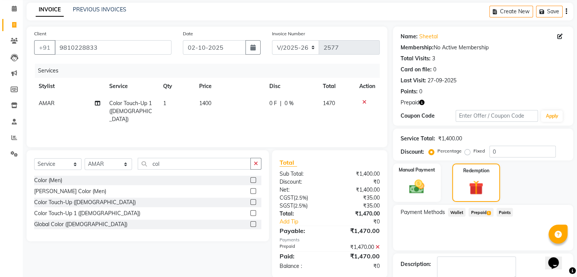
scroll to position [73, 0]
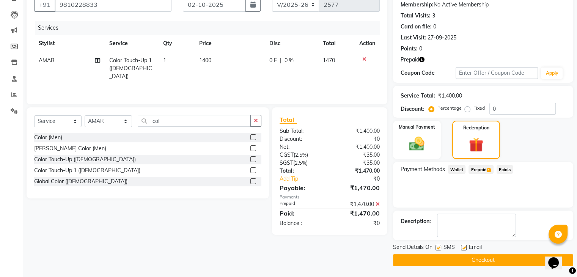
click at [491, 259] on button "Checkout" at bounding box center [483, 260] width 180 height 12
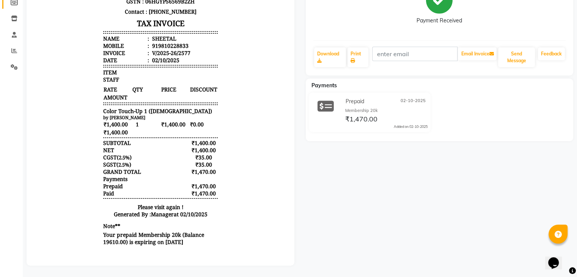
select select "service"
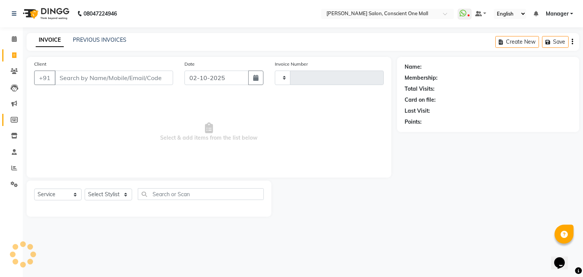
type input "2578"
select select "7575"
click at [13, 38] on icon at bounding box center [14, 39] width 5 height 6
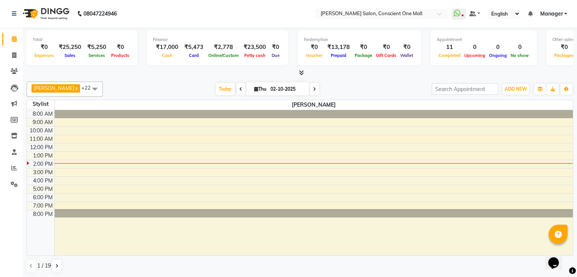
click at [301, 72] on icon at bounding box center [301, 73] width 5 height 6
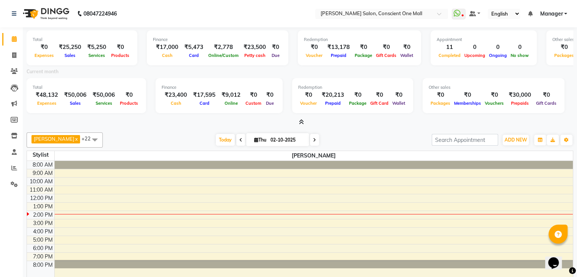
click at [301, 120] on icon at bounding box center [301, 122] width 5 height 6
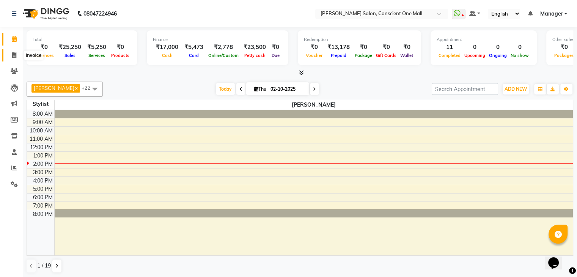
click at [9, 54] on span at bounding box center [14, 55] width 13 height 9
select select "service"
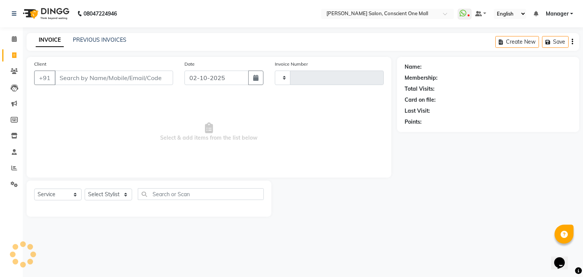
type input "2578"
select select "7575"
click at [123, 192] on select "Select Stylist [PERSON_NAME] AMIT [PERSON_NAME] [PERSON_NAME] [PERSON_NAME] [PE…" at bounding box center [108, 195] width 47 height 12
select select "69004"
click at [85, 189] on select "Select Stylist [PERSON_NAME] AMIT [PERSON_NAME] [PERSON_NAME] [PERSON_NAME] [PE…" at bounding box center [108, 195] width 47 height 12
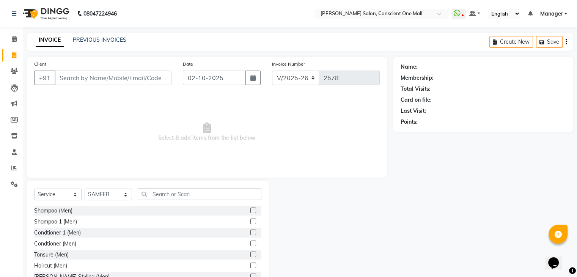
click at [250, 264] on label at bounding box center [253, 266] width 6 height 6
click at [250, 264] on input "checkbox" at bounding box center [252, 265] width 5 height 5
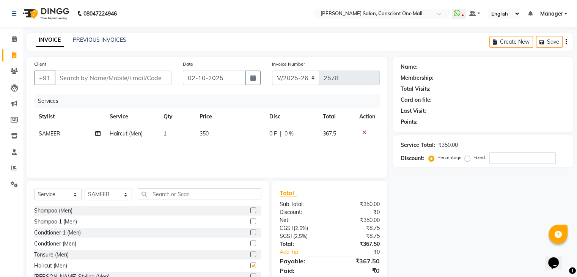
checkbox input "false"
click at [207, 133] on span "350" at bounding box center [203, 133] width 9 height 7
select select "69004"
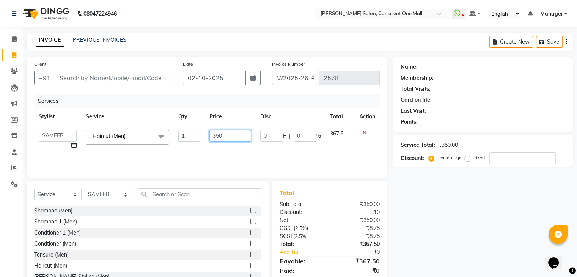
click at [230, 135] on input "350" at bounding box center [230, 136] width 42 height 12
type input "3"
type input "400"
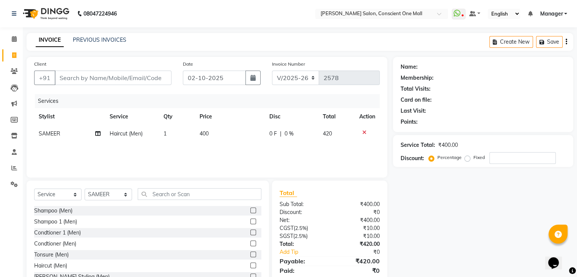
click at [226, 154] on div "Services Stylist Service Qty Price Disc Total Action SAMEER Haircut (Men) 1 400…" at bounding box center [207, 132] width 346 height 76
click at [158, 191] on input "text" at bounding box center [200, 194] width 124 height 12
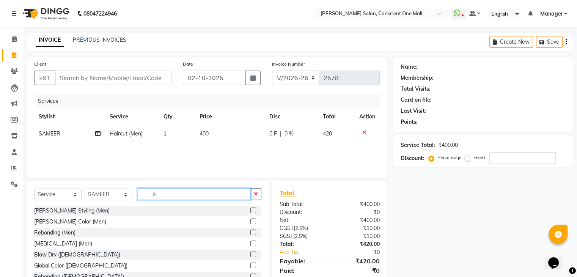
type input "b"
click at [250, 209] on label at bounding box center [253, 211] width 6 height 6
click at [250, 209] on input "checkbox" at bounding box center [252, 210] width 5 height 5
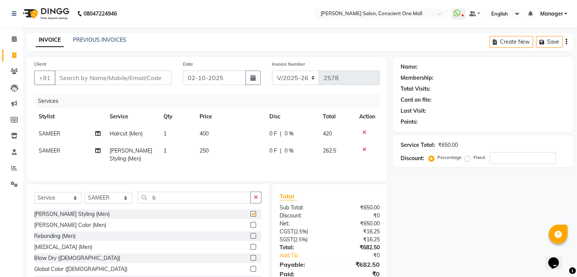
checkbox input "false"
click at [209, 148] on td "250" at bounding box center [230, 154] width 70 height 25
select select "69004"
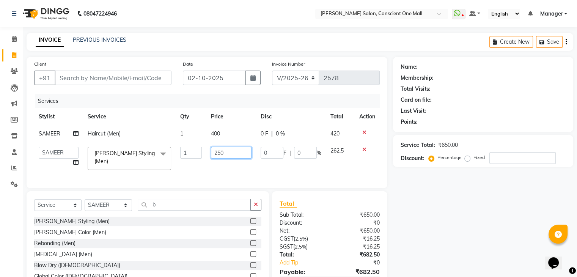
click at [228, 149] on input "250" at bounding box center [231, 153] width 41 height 12
type input "2"
type input "300"
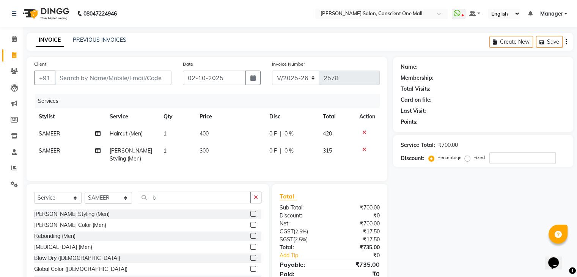
click at [228, 172] on div "Services Stylist Service Qty Price Disc Total Action SAMEER Haircut (Men) 1 400…" at bounding box center [207, 133] width 346 height 79
click at [104, 76] on input "Client" at bounding box center [113, 78] width 117 height 14
type input "9"
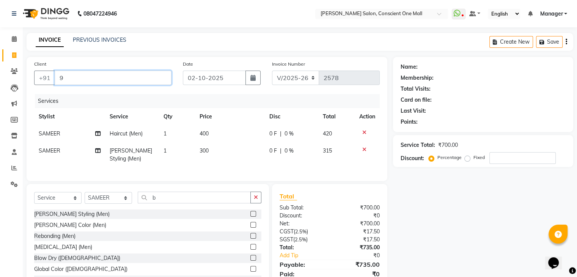
type input "0"
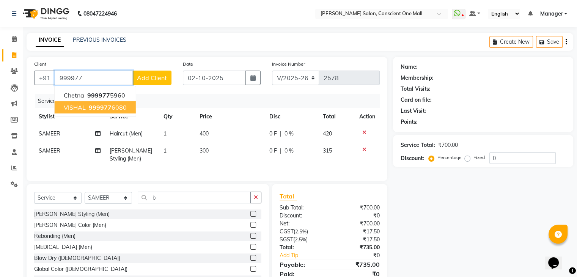
click at [106, 106] on span "999977" at bounding box center [100, 108] width 23 height 8
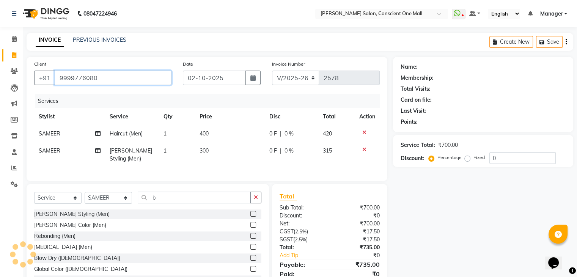
type input "9999776080"
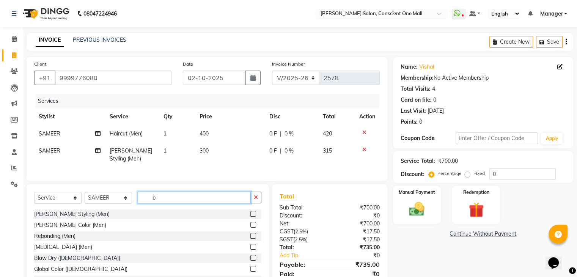
click at [173, 203] on input "b" at bounding box center [194, 198] width 113 height 12
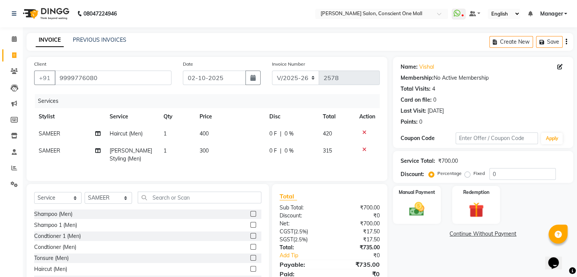
click at [250, 217] on label at bounding box center [253, 214] width 6 height 6
click at [250, 217] on input "checkbox" at bounding box center [252, 214] width 5 height 5
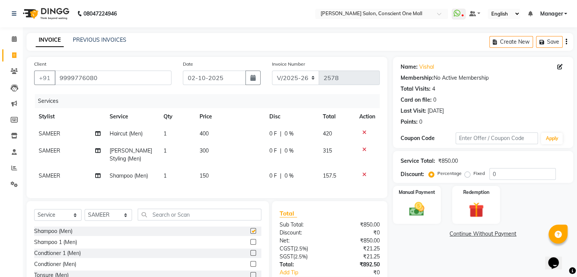
checkbox input "false"
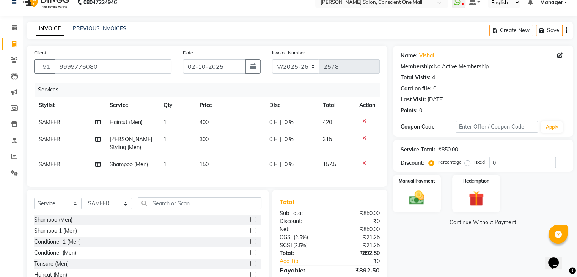
scroll to position [54, 0]
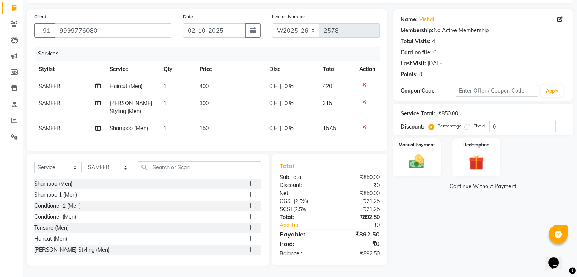
click at [250, 194] on label at bounding box center [253, 195] width 6 height 6
click at [250, 194] on input "checkbox" at bounding box center [252, 194] width 5 height 5
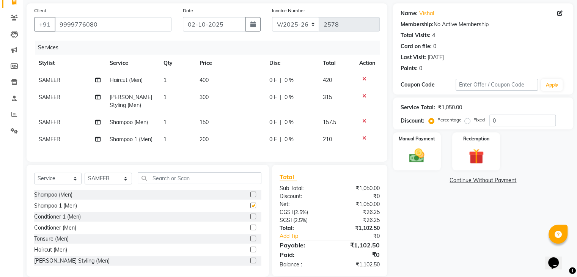
checkbox input "false"
click at [364, 120] on icon at bounding box center [364, 120] width 4 height 5
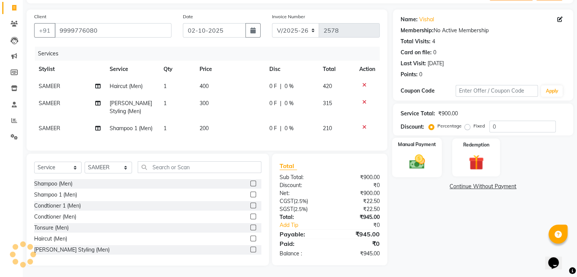
click at [419, 159] on img at bounding box center [416, 162] width 25 height 18
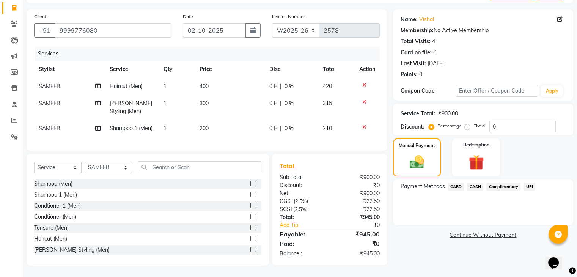
click at [477, 183] on span "CASH" at bounding box center [475, 187] width 16 height 9
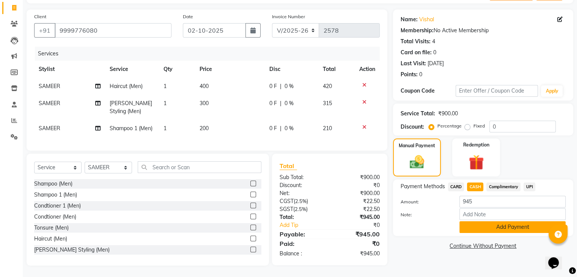
click at [501, 221] on button "Add Payment" at bounding box center [513, 227] width 106 height 12
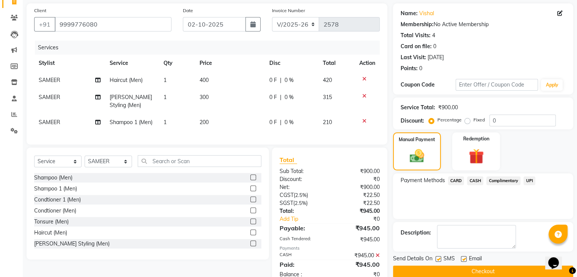
scroll to position [80, 0]
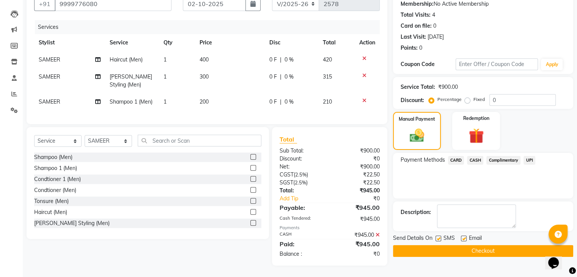
click at [480, 245] on button "Checkout" at bounding box center [483, 251] width 180 height 12
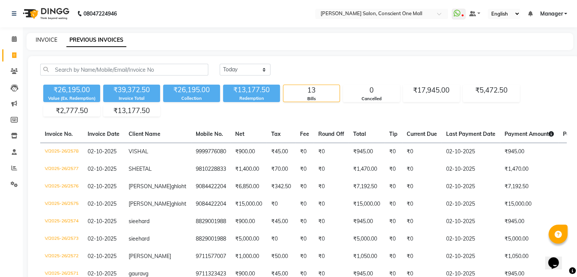
click at [36, 39] on link "INVOICE" at bounding box center [47, 39] width 22 height 7
select select "service"
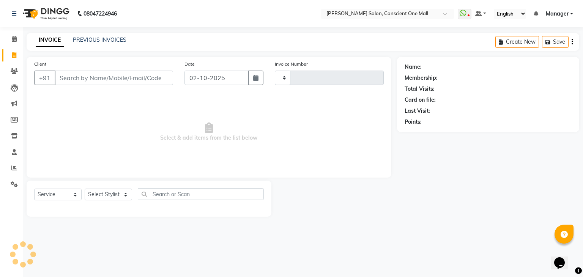
type input "2579"
select select "7575"
click at [113, 192] on select "Select Stylist [PERSON_NAME] AMIT [PERSON_NAME] [PERSON_NAME] [PERSON_NAME] [PE…" at bounding box center [108, 195] width 47 height 12
select select "67305"
click at [85, 189] on select "Select Stylist [PERSON_NAME] AMIT [PERSON_NAME] [PERSON_NAME] [PERSON_NAME] [PE…" at bounding box center [108, 195] width 47 height 12
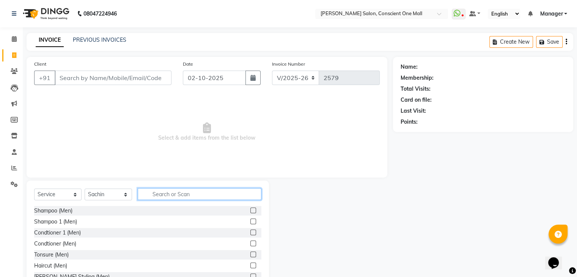
click at [175, 195] on input "text" at bounding box center [200, 194] width 124 height 12
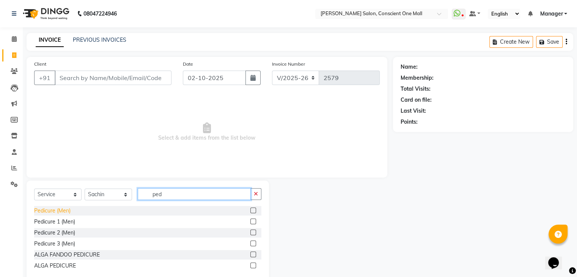
type input "ped"
click at [61, 209] on div "Pedicure (Men)" at bounding box center [52, 211] width 36 height 8
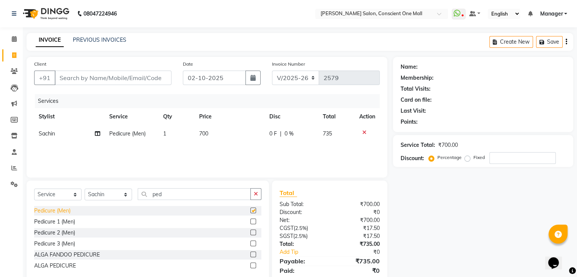
checkbox input "false"
click at [211, 134] on td "700" at bounding box center [230, 133] width 70 height 17
select select "67305"
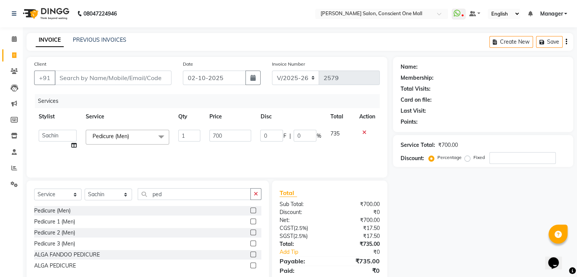
click at [211, 134] on input "700" at bounding box center [230, 136] width 42 height 12
type input "800"
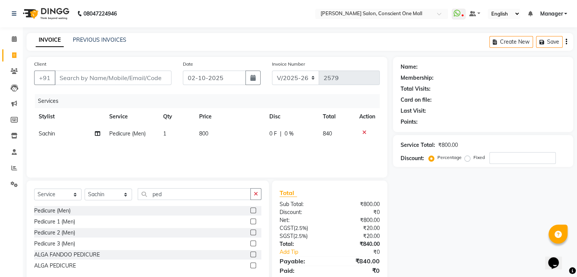
click at [208, 151] on div "Services Stylist Service Qty Price Disc Total Action Sachin Pedicure (Men) 1 80…" at bounding box center [207, 132] width 346 height 76
click at [125, 79] on input "Client" at bounding box center [113, 78] width 117 height 14
type input "9"
type input "0"
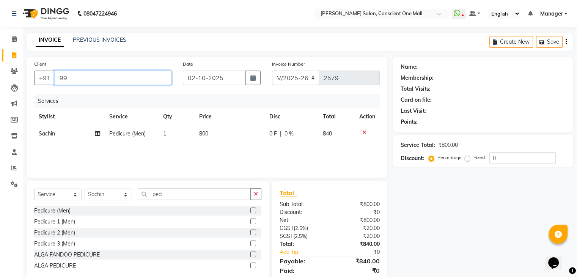
type input "99"
click at [217, 131] on td "800" at bounding box center [230, 133] width 70 height 17
select select "67305"
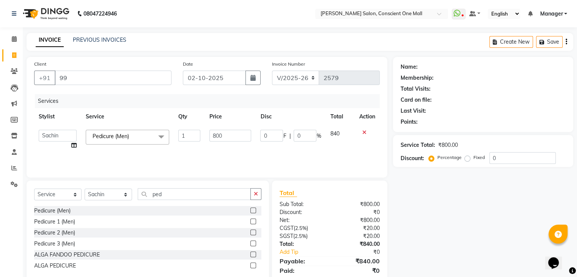
click at [217, 131] on input "800" at bounding box center [230, 136] width 42 height 12
type input "700"
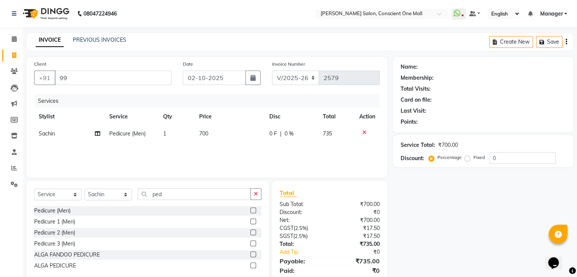
click at [205, 152] on div "Services Stylist Service Qty Price Disc Total Action Sachin Pedicure (Men) 1 70…" at bounding box center [207, 132] width 346 height 76
click at [105, 196] on select "Select Stylist [PERSON_NAME] AMIT [PERSON_NAME] [PERSON_NAME] [PERSON_NAME] [PE…" at bounding box center [108, 195] width 47 height 12
select select "67299"
click at [85, 189] on select "Select Stylist [PERSON_NAME] AMIT [PERSON_NAME] [PERSON_NAME] [PERSON_NAME] [PE…" at bounding box center [108, 195] width 47 height 12
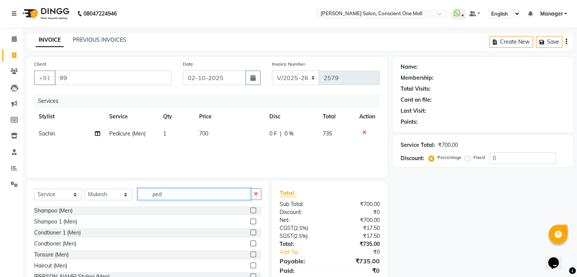
click at [164, 194] on input "ped" at bounding box center [194, 194] width 113 height 12
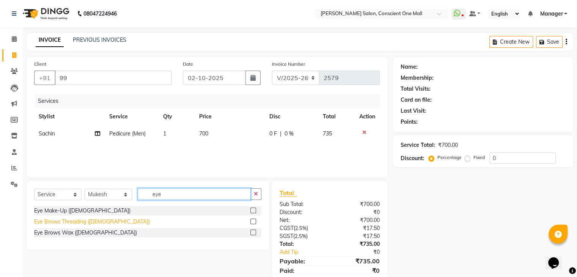
type input "eye"
click at [77, 223] on div "Eye Brows Threading ([DEMOGRAPHIC_DATA])" at bounding box center [92, 222] width 116 height 8
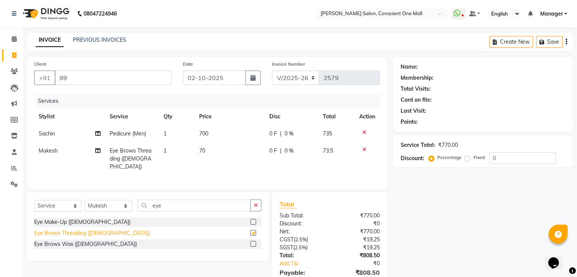
checkbox input "false"
click at [208, 153] on td "70" at bounding box center [230, 158] width 70 height 33
select select "67299"
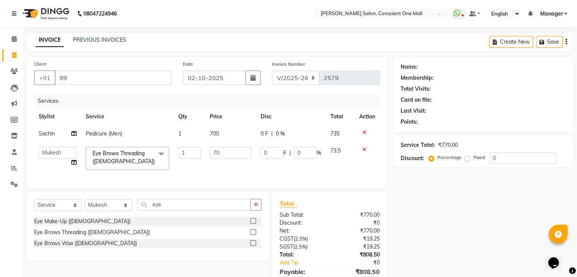
click at [208, 153] on td "70" at bounding box center [230, 158] width 51 height 32
click at [220, 146] on td "70" at bounding box center [230, 158] width 51 height 32
click at [226, 155] on input "70" at bounding box center [231, 153] width 42 height 12
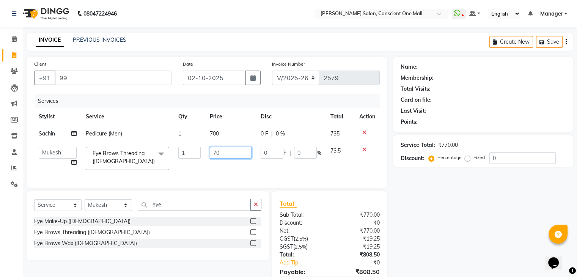
type input "7"
type input "100"
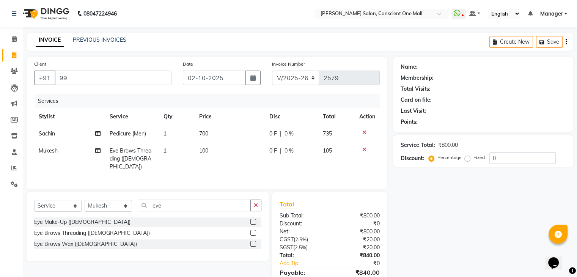
click at [251, 174] on div "Services Stylist Service Qty Price Disc Total Action Sachin Pedicure (Men) 1 70…" at bounding box center [207, 137] width 346 height 87
click at [84, 81] on input "99" at bounding box center [113, 78] width 117 height 14
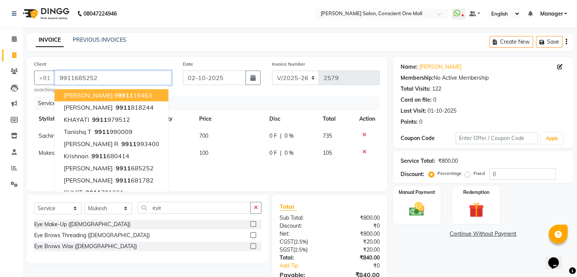
click at [101, 77] on input "9911685252" at bounding box center [113, 78] width 117 height 14
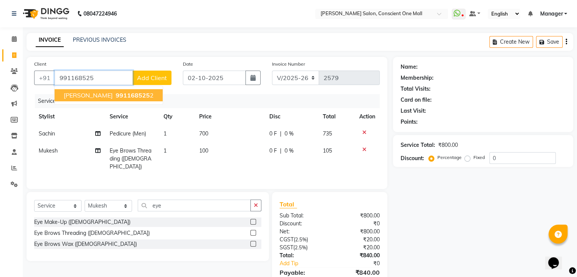
click at [90, 97] on span "[PERSON_NAME]" at bounding box center [88, 95] width 49 height 8
type input "9911685252"
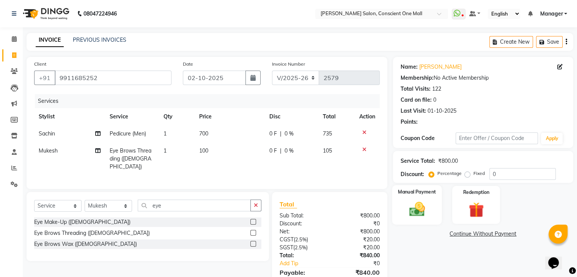
click at [406, 206] on img at bounding box center [416, 209] width 25 height 18
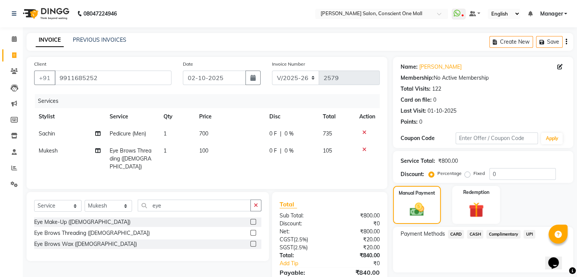
click at [528, 230] on span "UPI" at bounding box center [530, 234] width 12 height 9
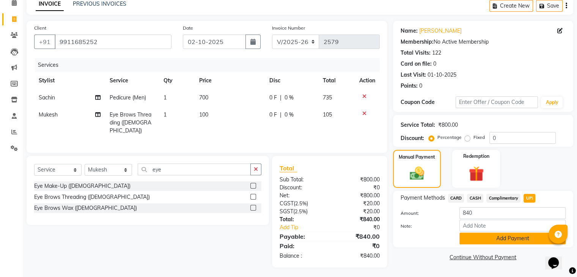
click at [508, 238] on button "Add Payment" at bounding box center [513, 239] width 106 height 12
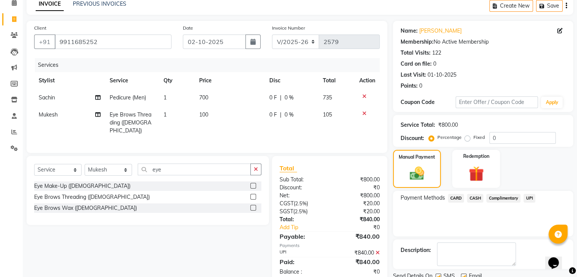
scroll to position [65, 0]
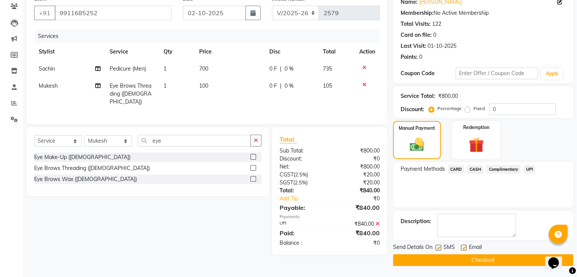
click at [482, 256] on button "Checkout" at bounding box center [483, 260] width 180 height 12
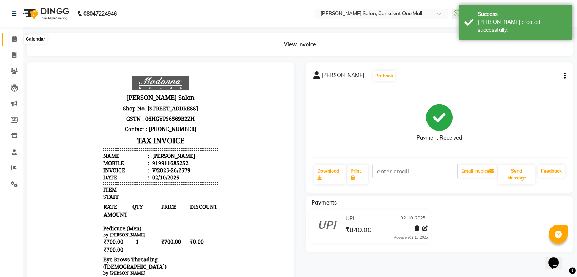
click at [15, 38] on icon at bounding box center [14, 39] width 5 height 6
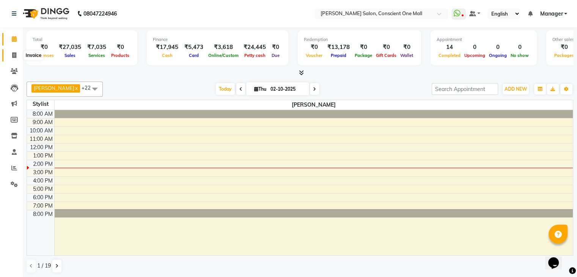
click at [13, 52] on span at bounding box center [14, 55] width 13 height 9
select select "service"
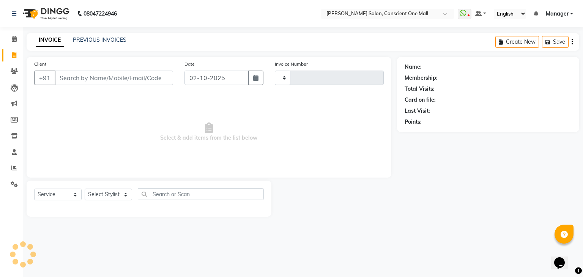
type input "2580"
select select "7575"
